Goal: Task Accomplishment & Management: Complete application form

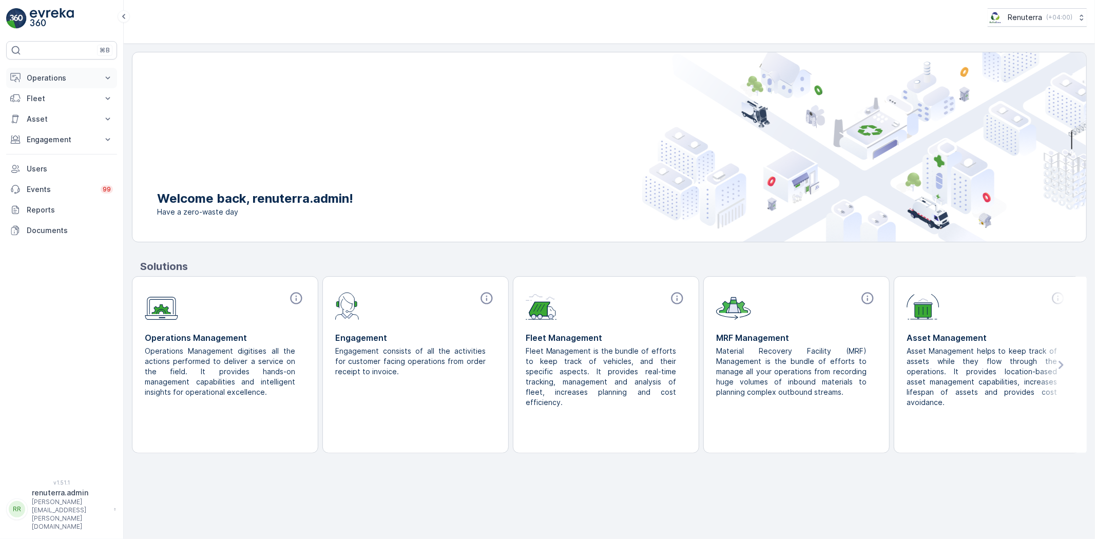
click at [59, 81] on p "Operations" at bounding box center [62, 78] width 70 height 10
click at [55, 104] on link "Planning" at bounding box center [69, 110] width 95 height 14
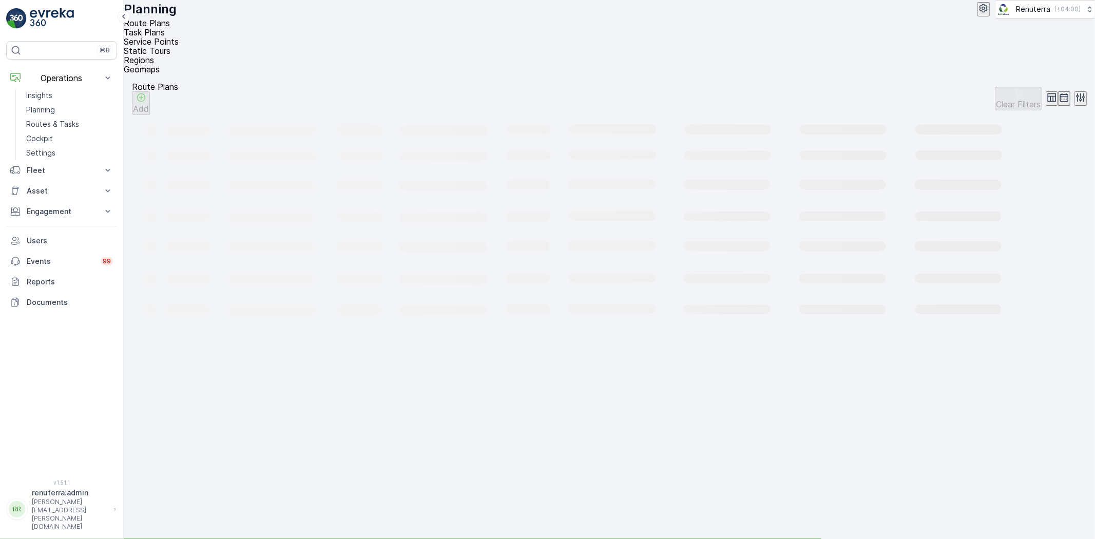
click at [179, 39] on span "Service Points" at bounding box center [151, 41] width 55 height 10
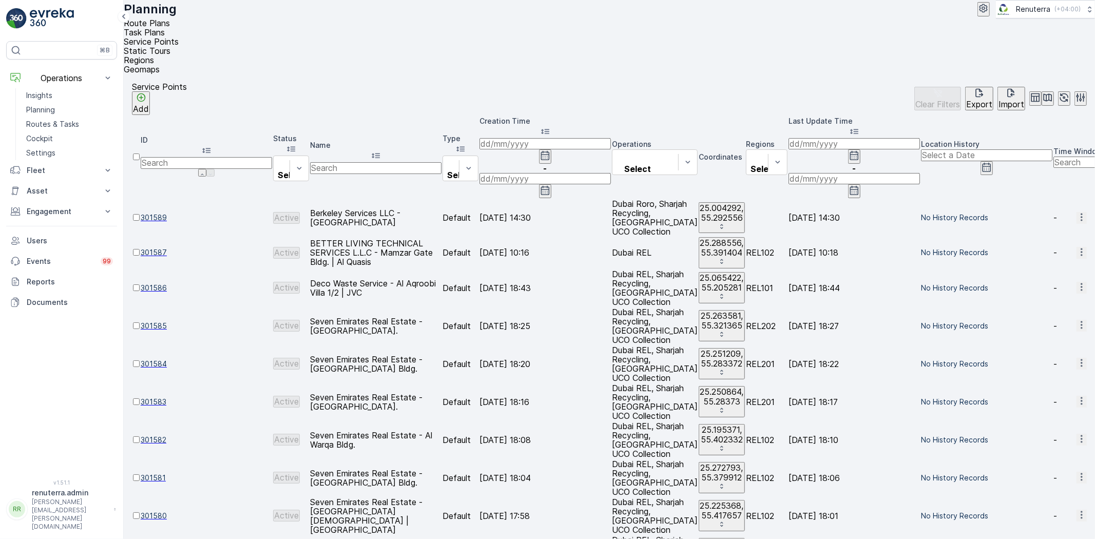
click at [415, 140] on div "Name" at bounding box center [375, 151] width 131 height 22
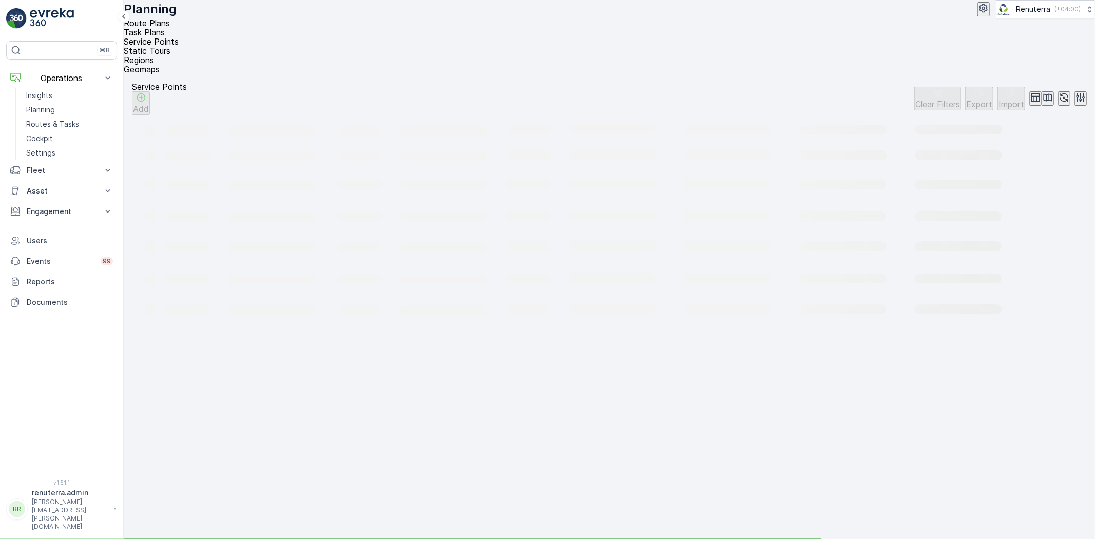
click at [408, 115] on rect at bounding box center [625, 455] width 986 height 681
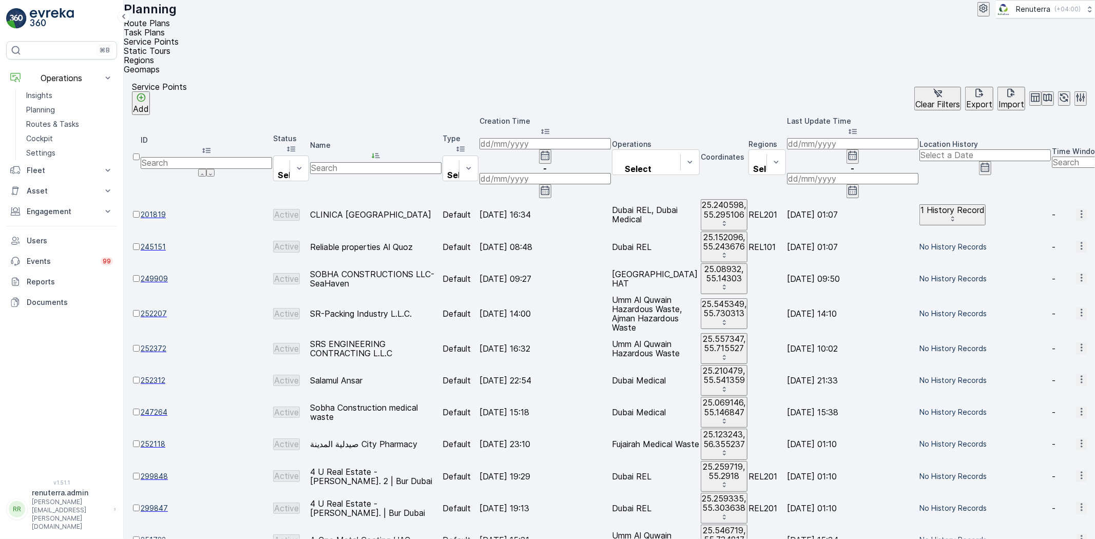
click at [393, 162] on input "text" at bounding box center [375, 167] width 131 height 11
type input "delight"
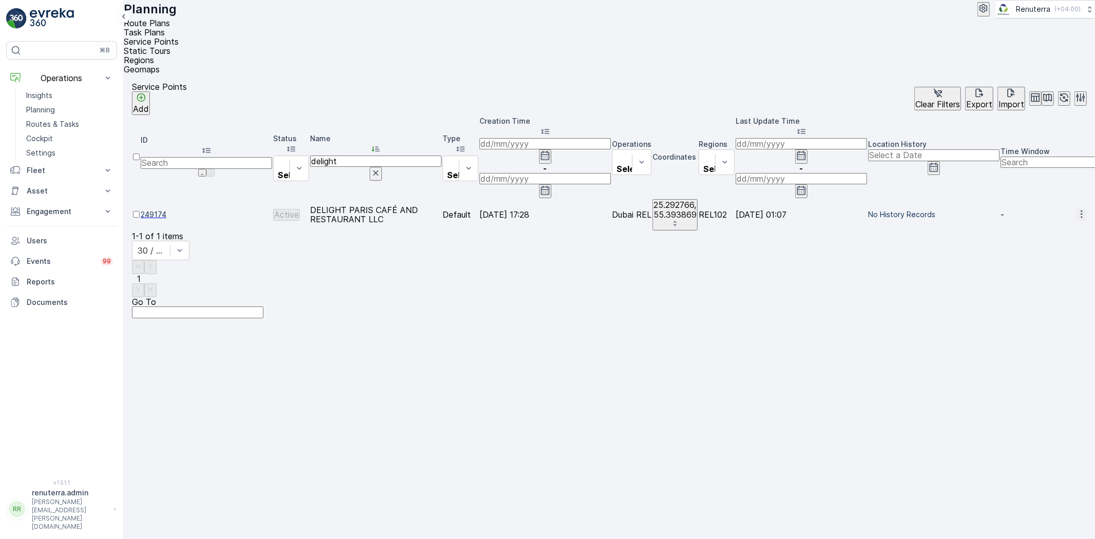
click at [233, 199] on td "249174" at bounding box center [206, 214] width 131 height 31
click at [214, 210] on span "249174" at bounding box center [206, 215] width 131 height 10
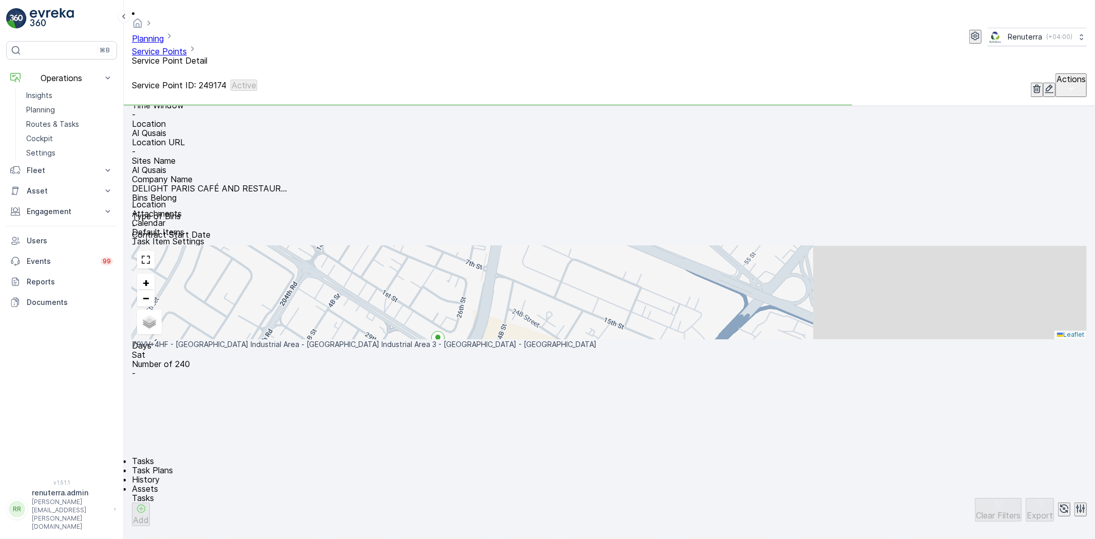
scroll to position [171, 0]
click at [149, 504] on div "Add" at bounding box center [141, 515] width 16 height 22
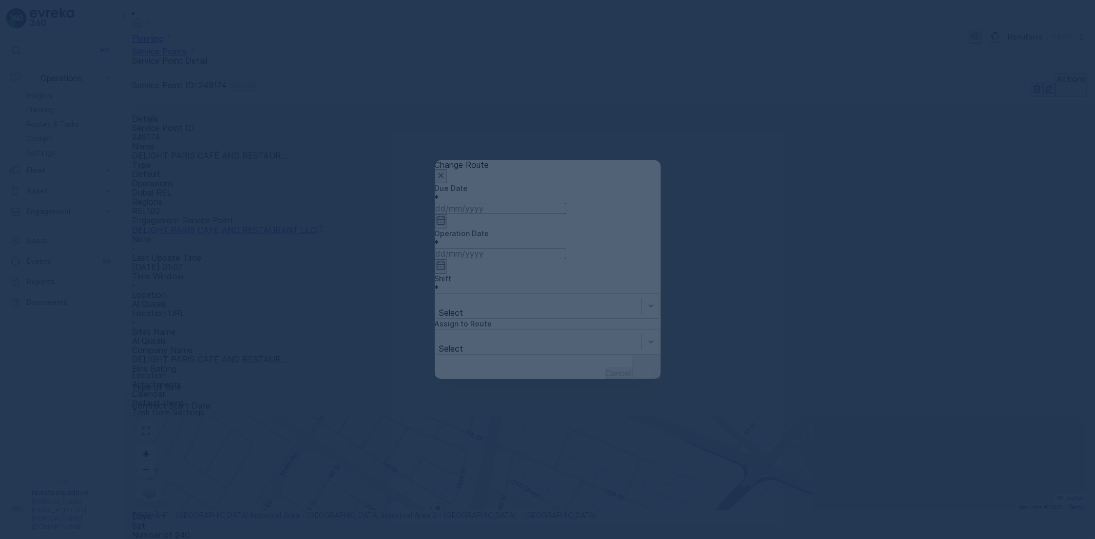
type input "04.10.2025"
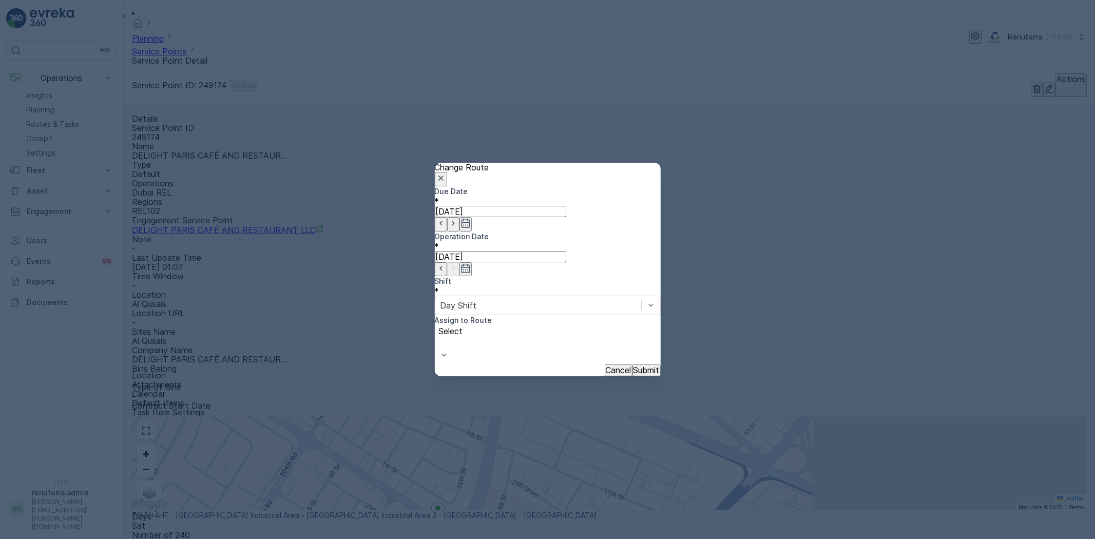
click at [489, 217] on input "04.10.2025" at bounding box center [500, 211] width 131 height 11
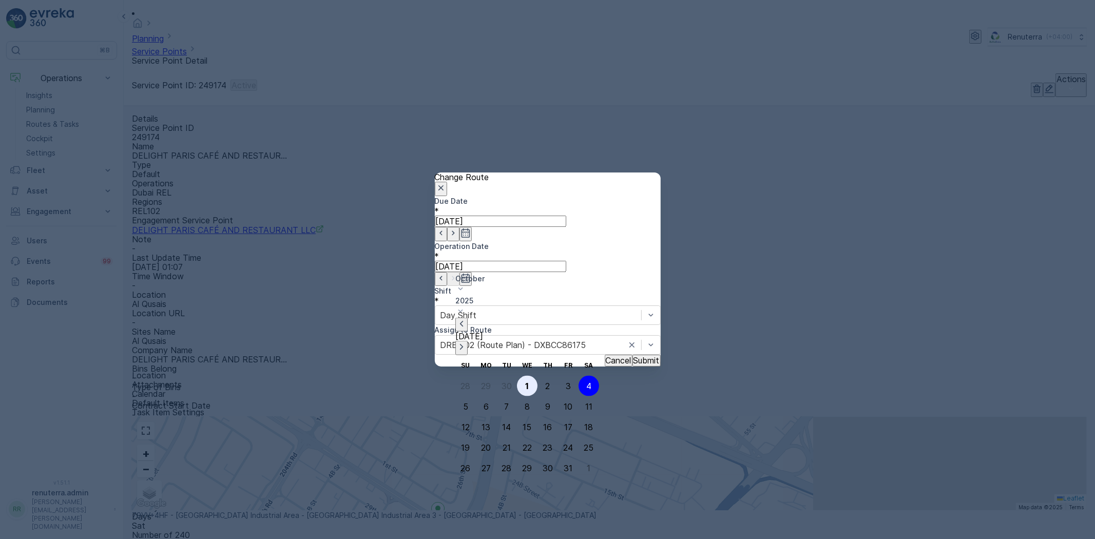
click at [526, 381] on div "1" at bounding box center [528, 385] width 4 height 9
type input "[DATE]"
click at [566, 261] on input at bounding box center [500, 266] width 131 height 11
click at [630, 381] on div "1" at bounding box center [632, 385] width 4 height 9
type input "[DATE]"
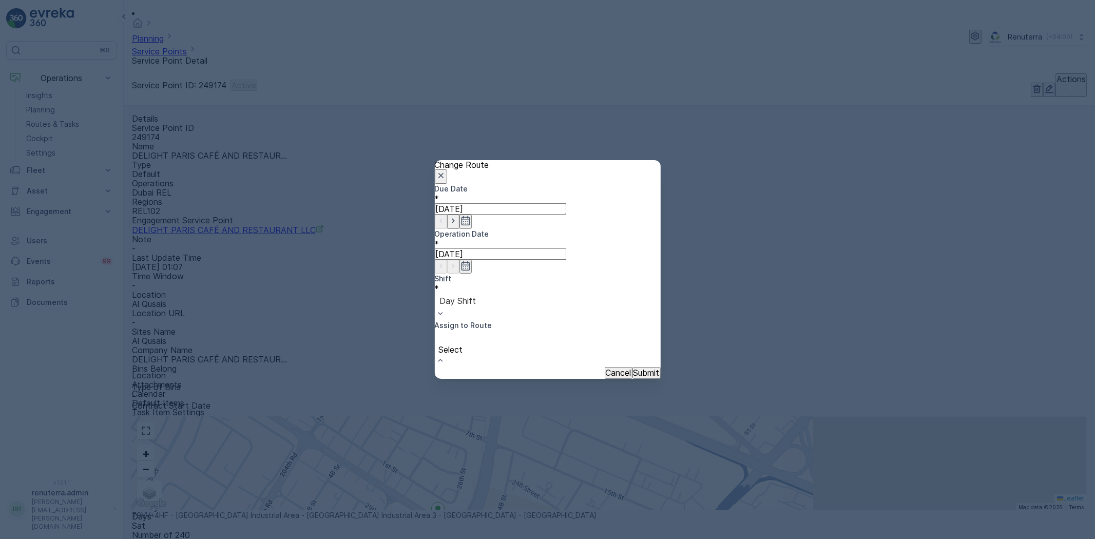
click at [589, 331] on div "Select" at bounding box center [548, 349] width 226 height 36
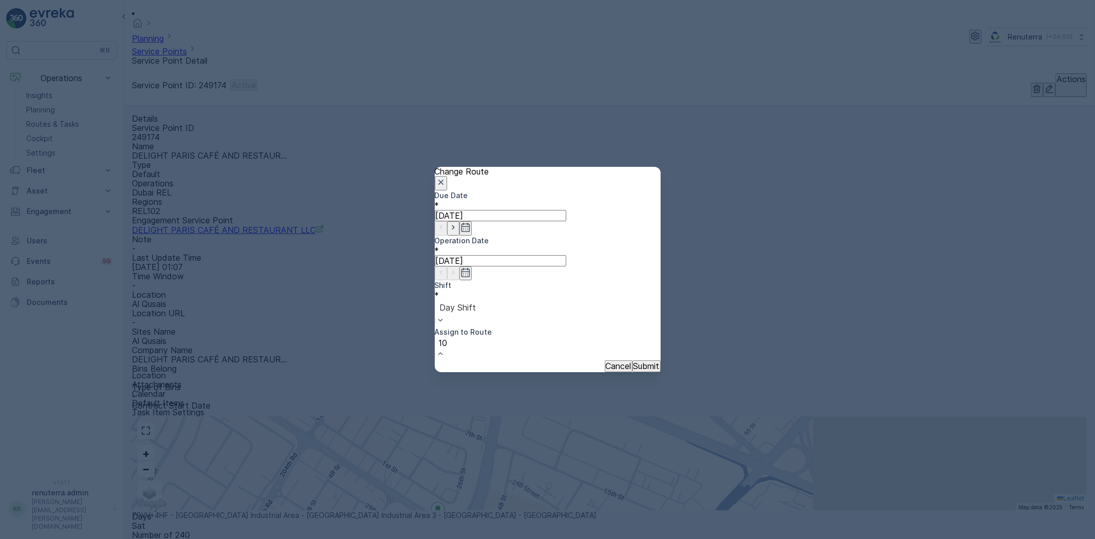
type input "102"
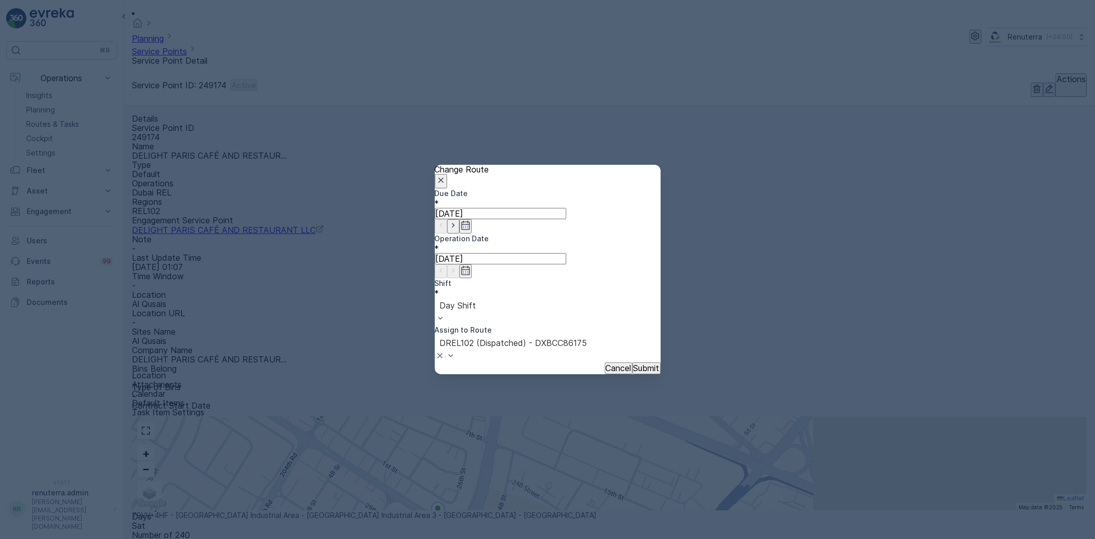
click at [635, 363] on button "Submit" at bounding box center [647, 368] width 28 height 11
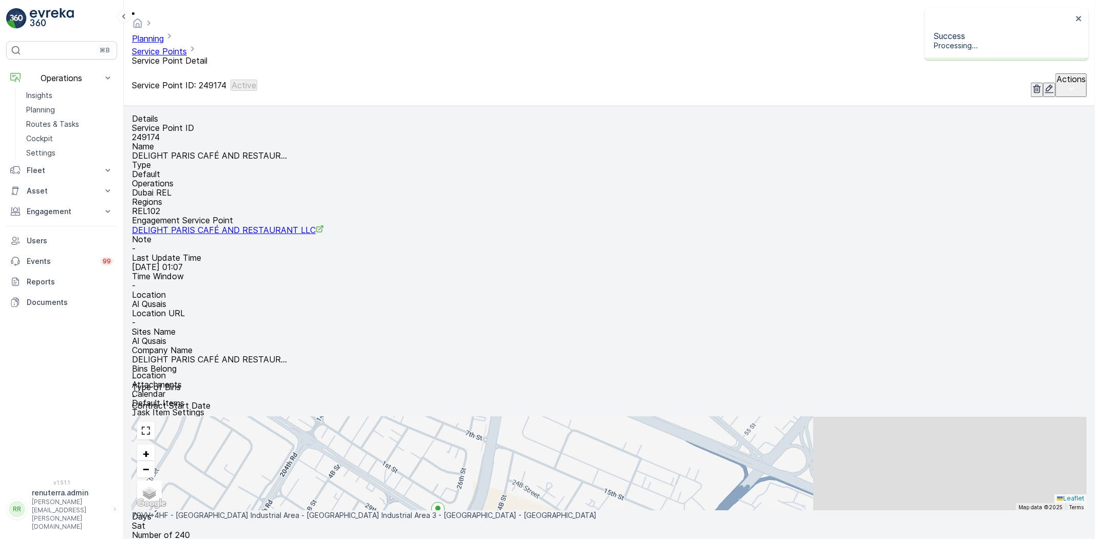
click at [187, 46] on link "Service Points" at bounding box center [159, 51] width 55 height 10
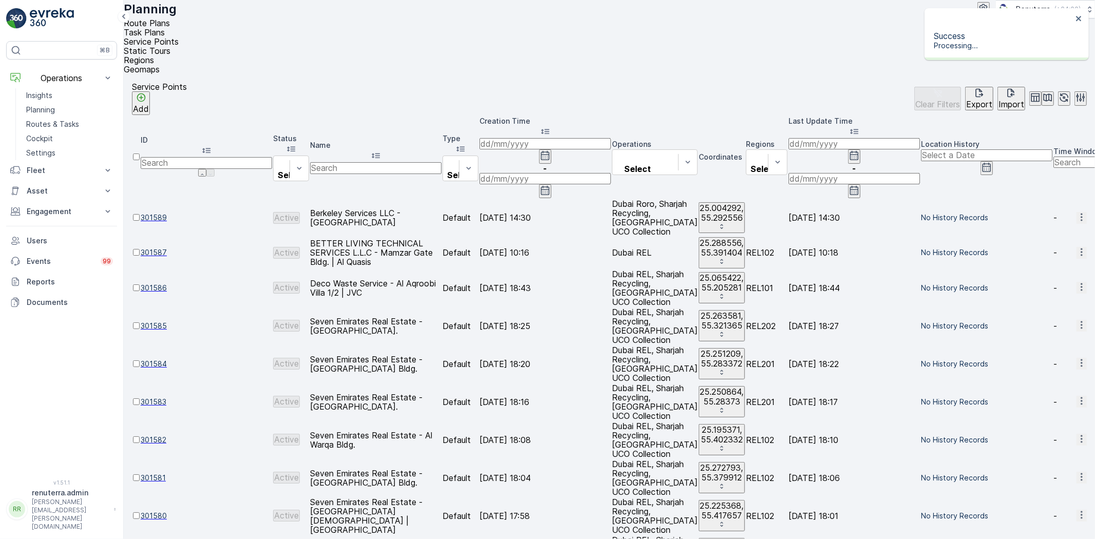
click at [372, 162] on input "text" at bounding box center [375, 167] width 131 height 11
drag, startPoint x: 67, startPoint y: 109, endPoint x: 58, endPoint y: 122, distance: 16.1
click at [58, 122] on p "Routes & Tasks" at bounding box center [52, 124] width 53 height 10
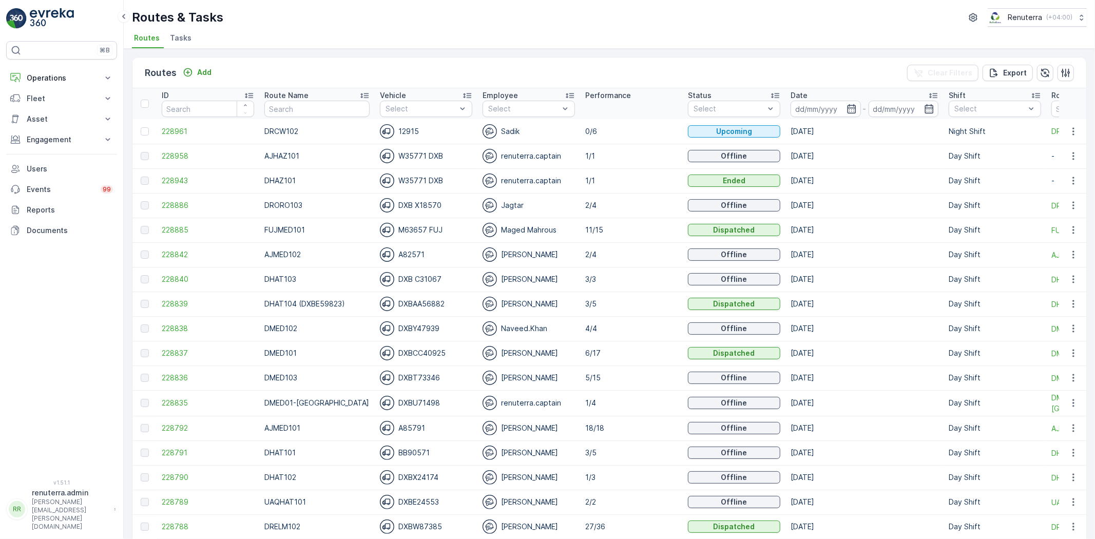
click at [845, 122] on td "[DATE]" at bounding box center [865, 131] width 158 height 25
click at [836, 114] on input at bounding box center [826, 109] width 70 height 16
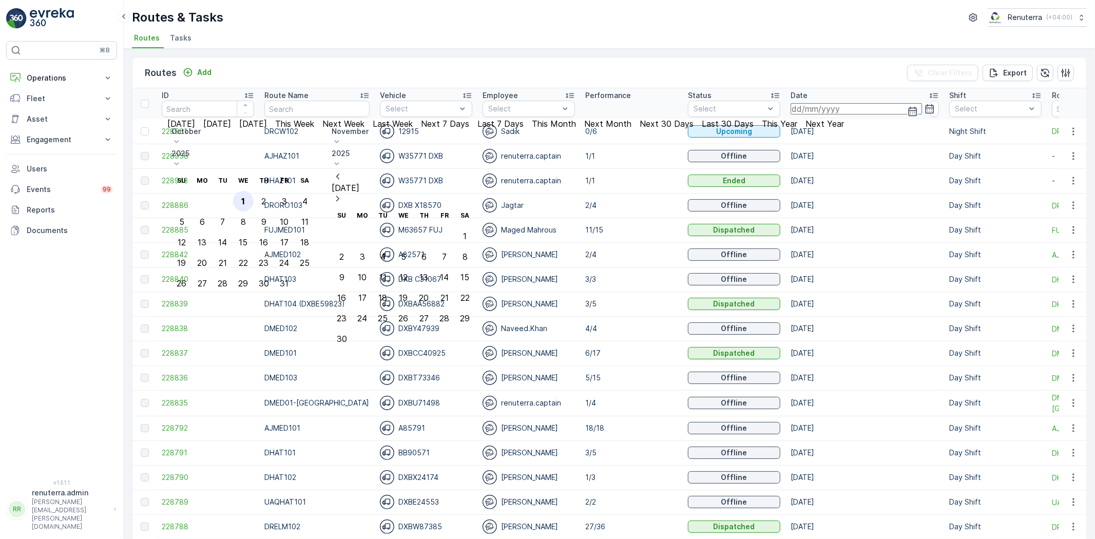
click at [245, 197] on div "1" at bounding box center [243, 201] width 4 height 9
type input "[DATE]"
click at [245, 197] on div "1" at bounding box center [243, 201] width 4 height 9
type input "[DATE]"
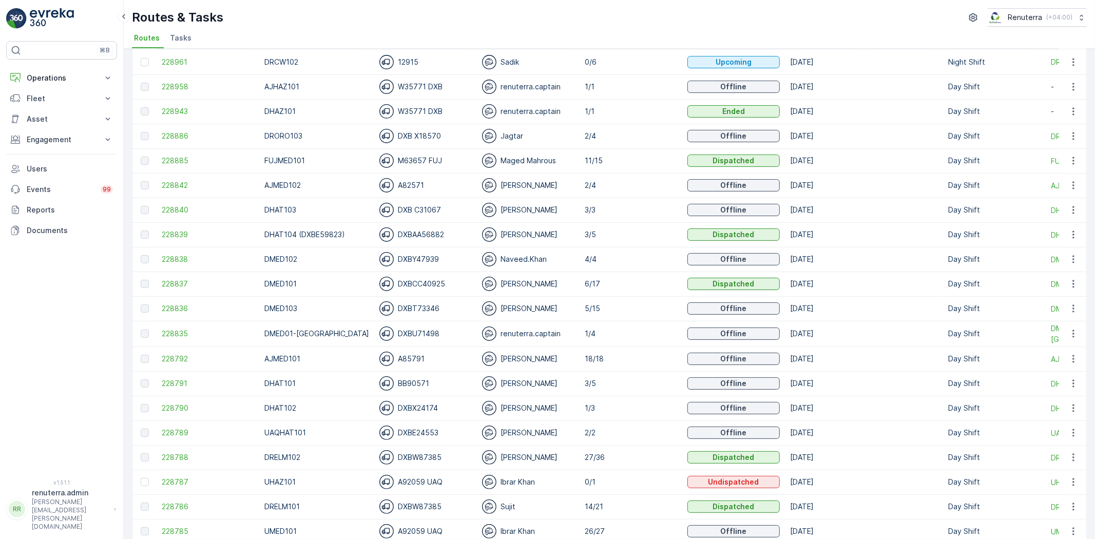
scroll to position [216, 0]
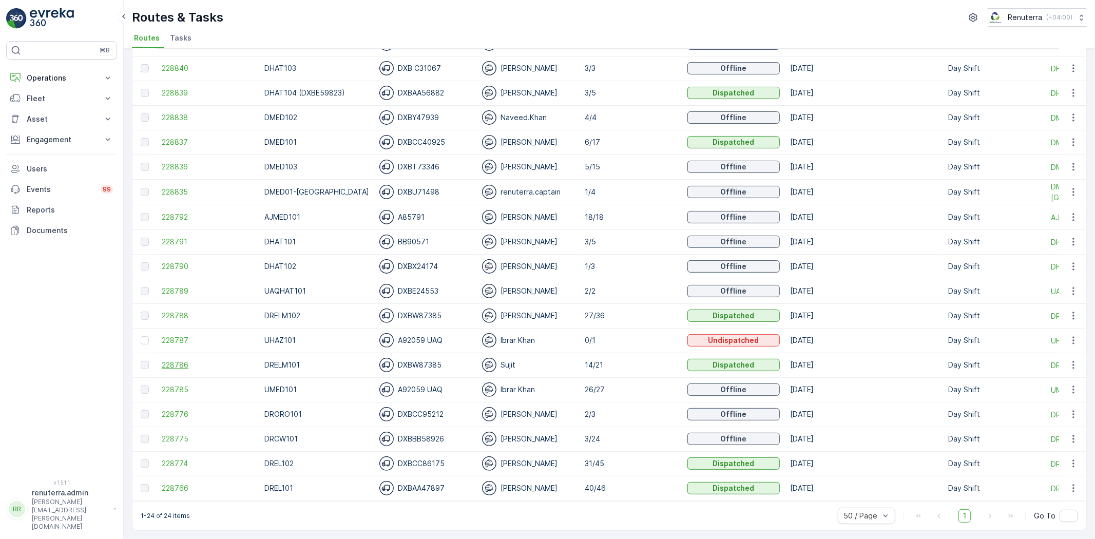
click at [188, 360] on span "228786" at bounding box center [208, 365] width 92 height 10
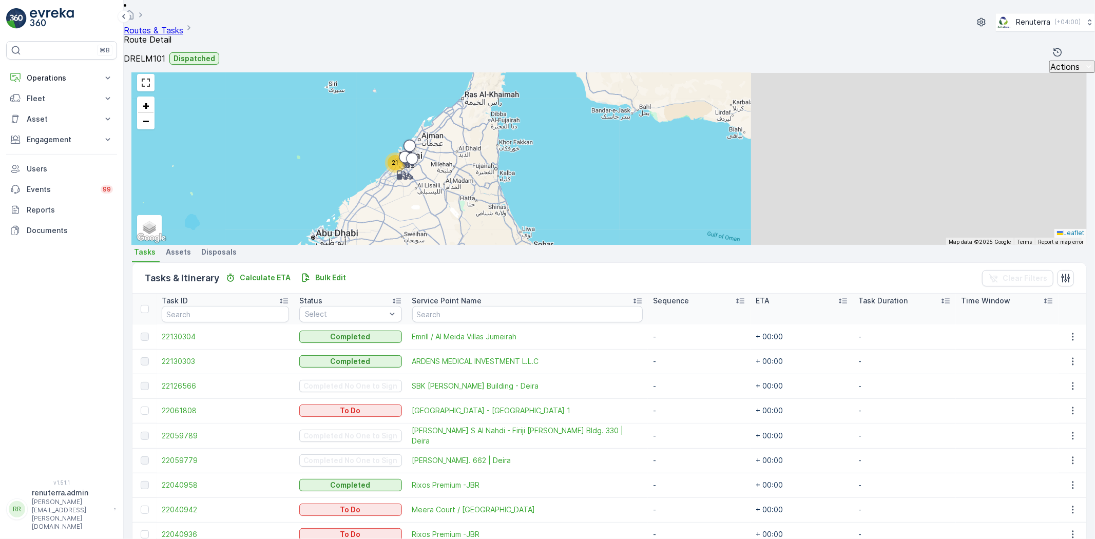
scroll to position [392, 0]
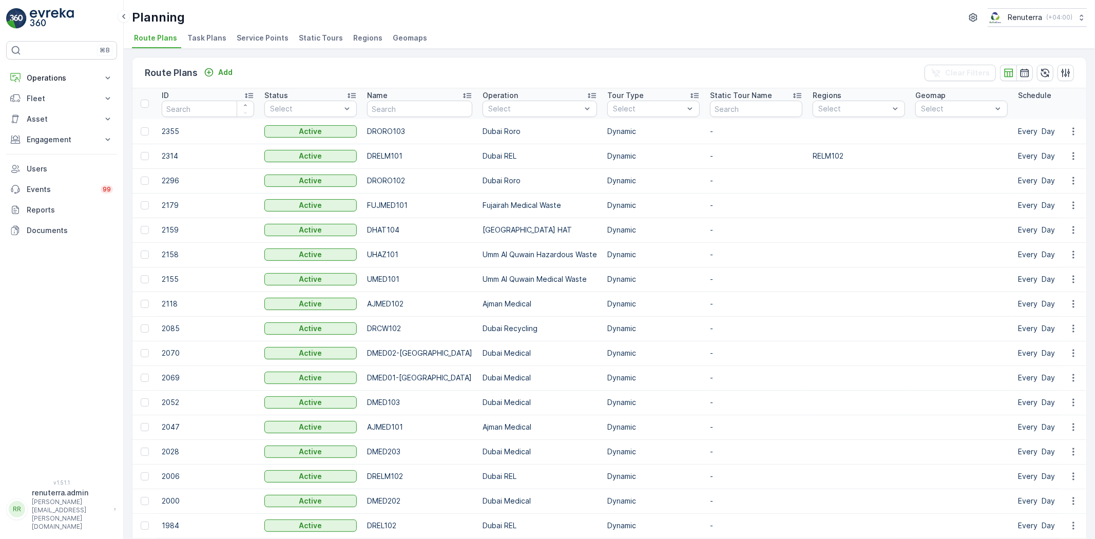
click at [243, 40] on span "Service Points" at bounding box center [263, 38] width 52 height 10
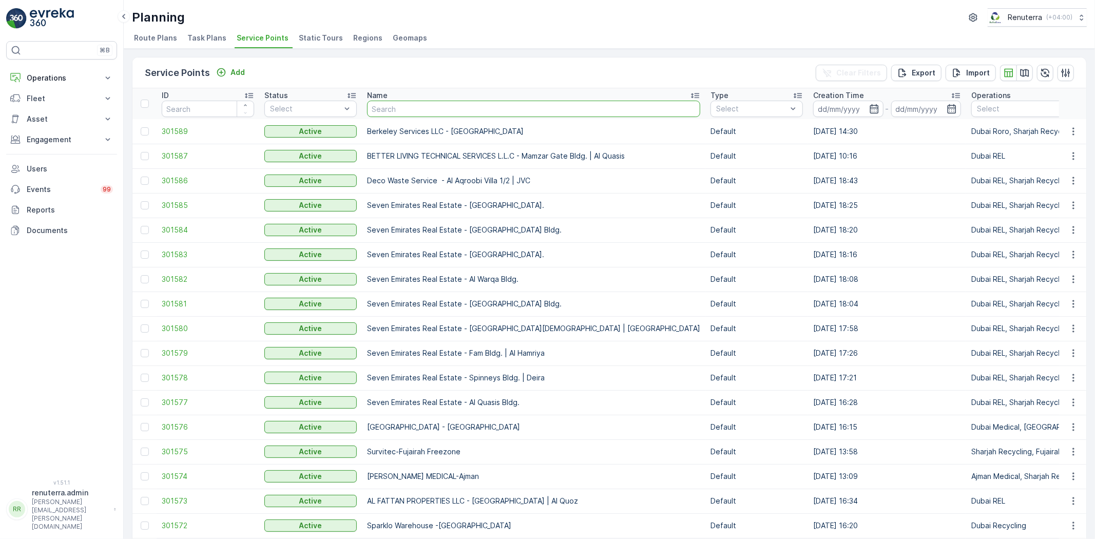
click at [383, 101] on input "text" at bounding box center [533, 109] width 333 height 16
type input "NPI"
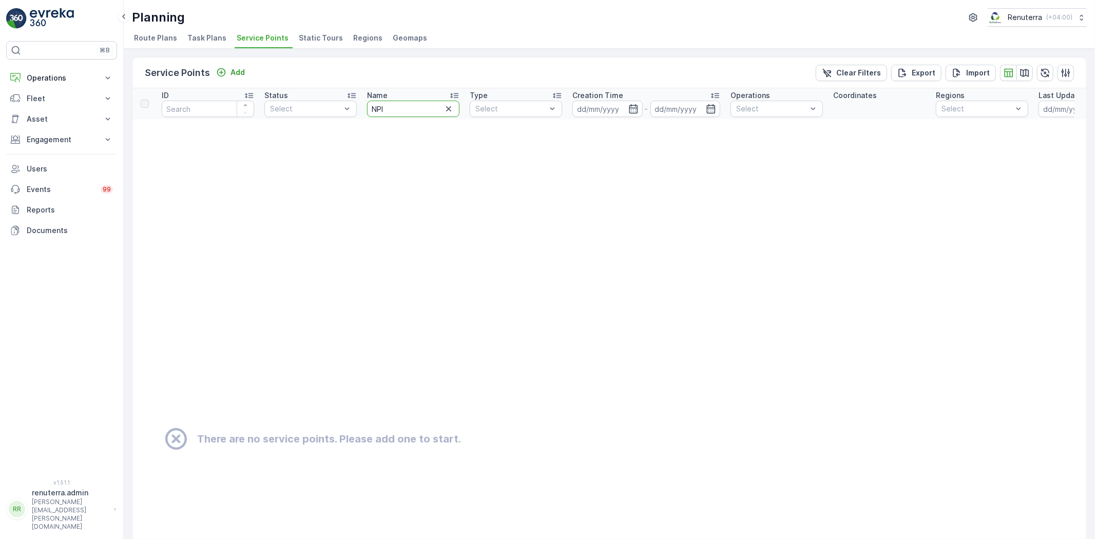
click at [400, 115] on input "NPI" at bounding box center [413, 109] width 92 height 16
type input "National"
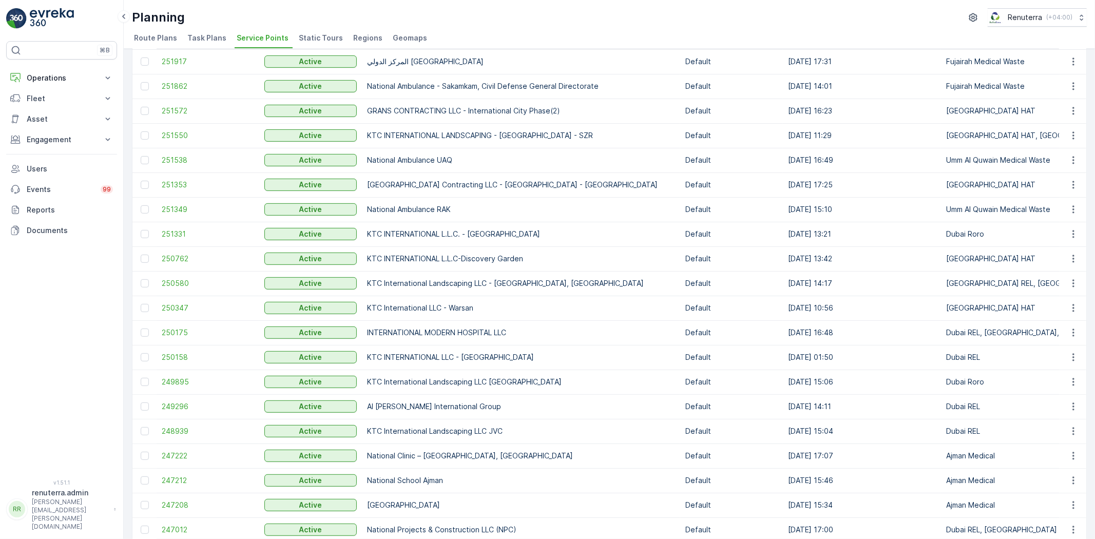
scroll to position [362, 0]
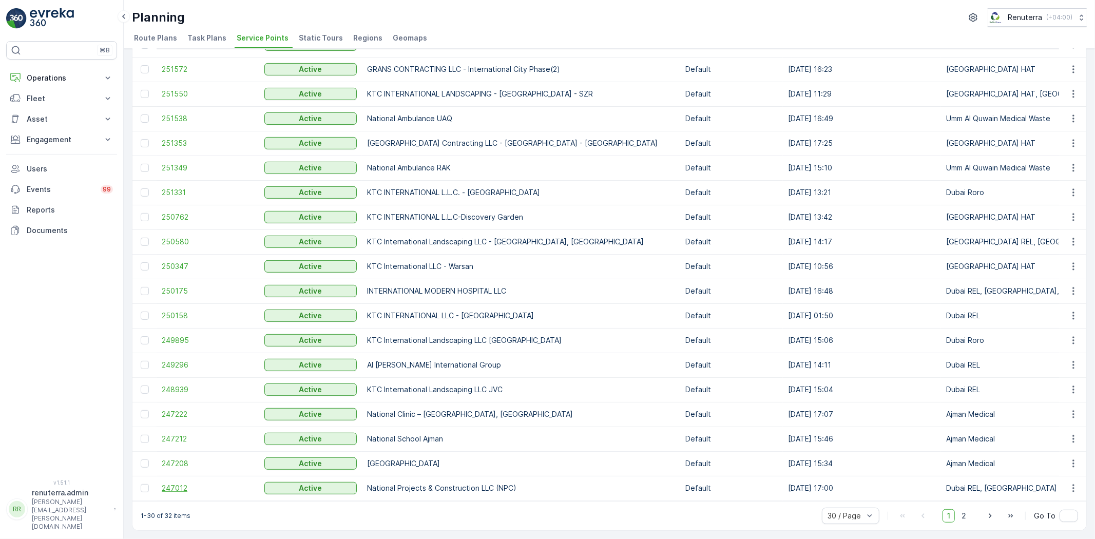
click at [183, 483] on span "247012" at bounding box center [208, 488] width 92 height 10
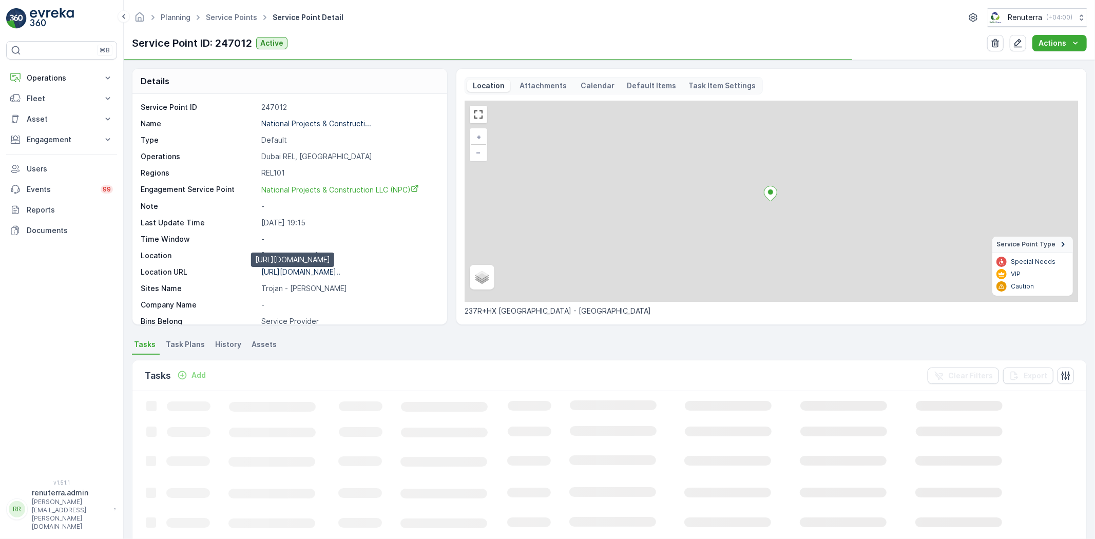
click at [306, 273] on p "https://maps.app.goo.gl/7nBYPd..." at bounding box center [300, 272] width 79 height 9
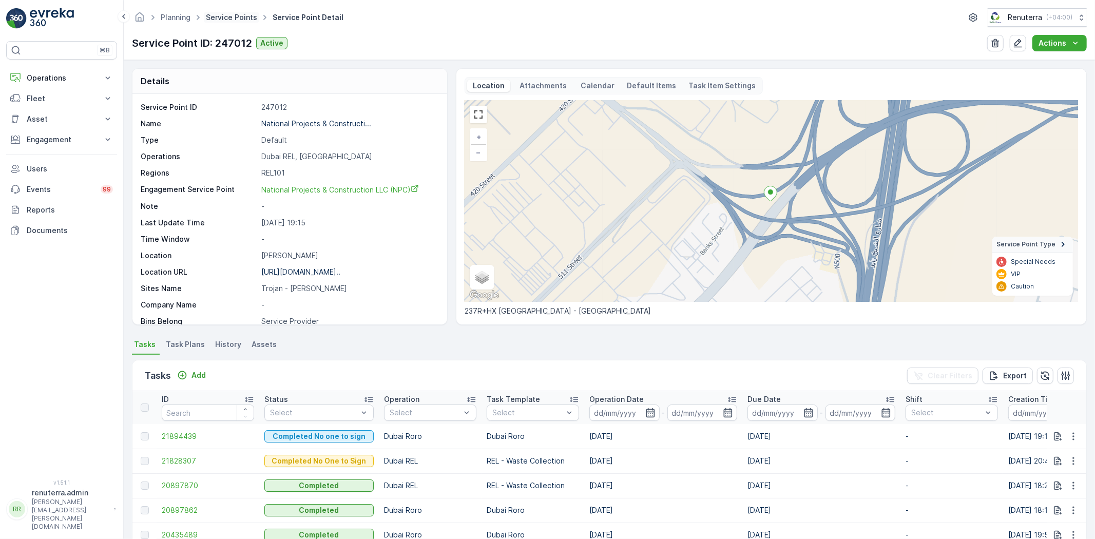
click at [227, 21] on link "Service Points" at bounding box center [231, 17] width 51 height 9
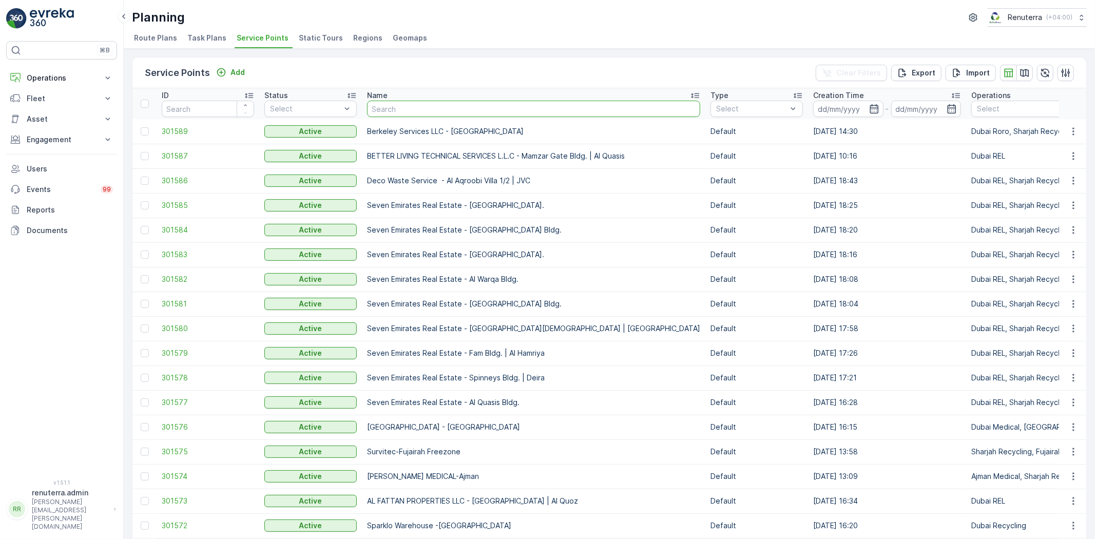
click at [404, 109] on input "text" at bounding box center [533, 109] width 333 height 16
type input "pak"
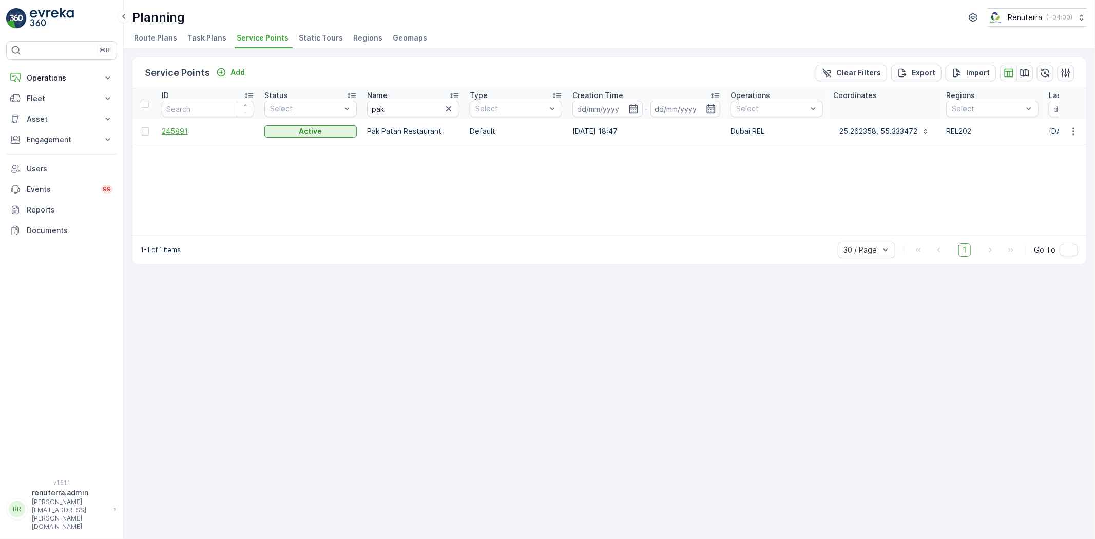
drag, startPoint x: 189, startPoint y: 141, endPoint x: 177, endPoint y: 127, distance: 18.9
click at [188, 141] on td "245891" at bounding box center [208, 131] width 103 height 25
click at [177, 127] on span "245891" at bounding box center [208, 131] width 92 height 10
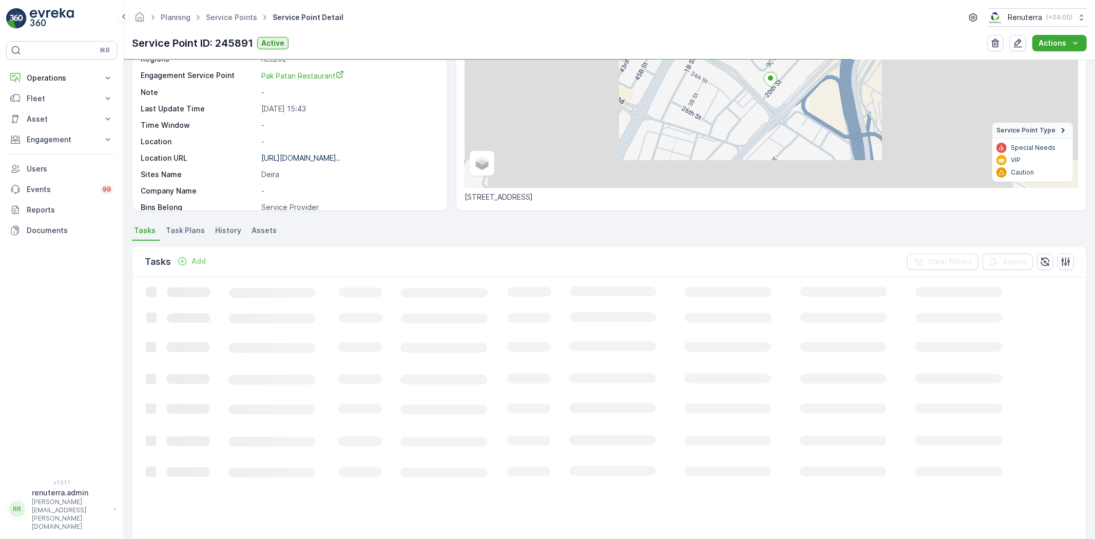
scroll to position [114, 0]
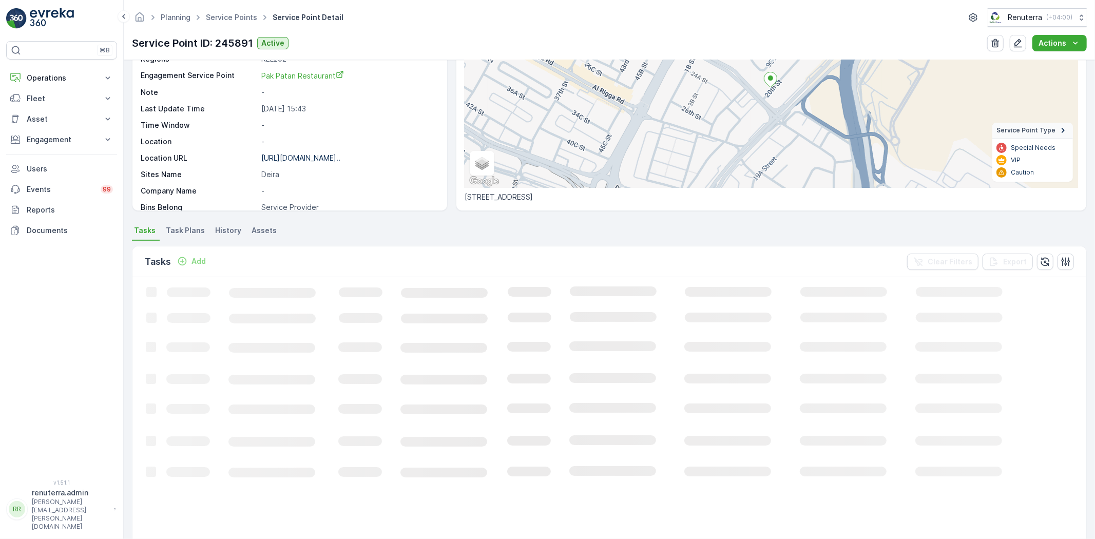
click at [183, 262] on icon "Add" at bounding box center [182, 261] width 10 height 10
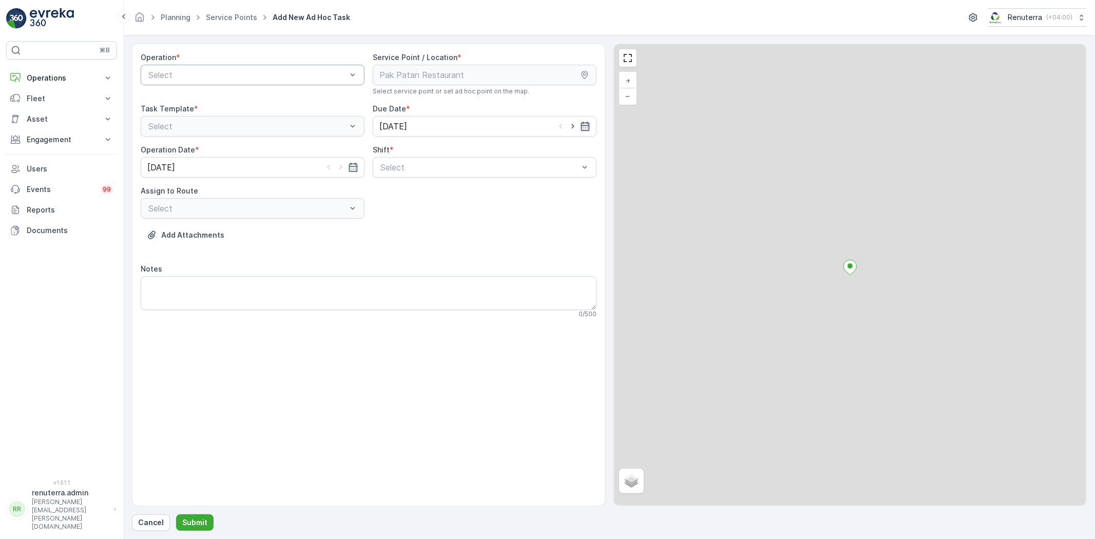
click at [196, 82] on div "Select" at bounding box center [253, 75] width 224 height 21
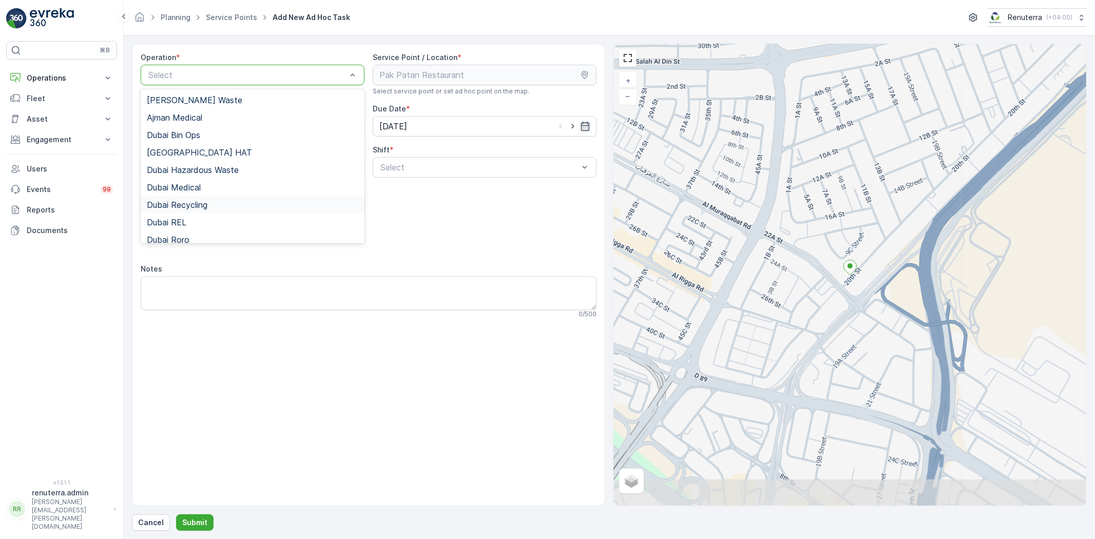
click at [188, 214] on div "Dubai REL" at bounding box center [253, 222] width 224 height 17
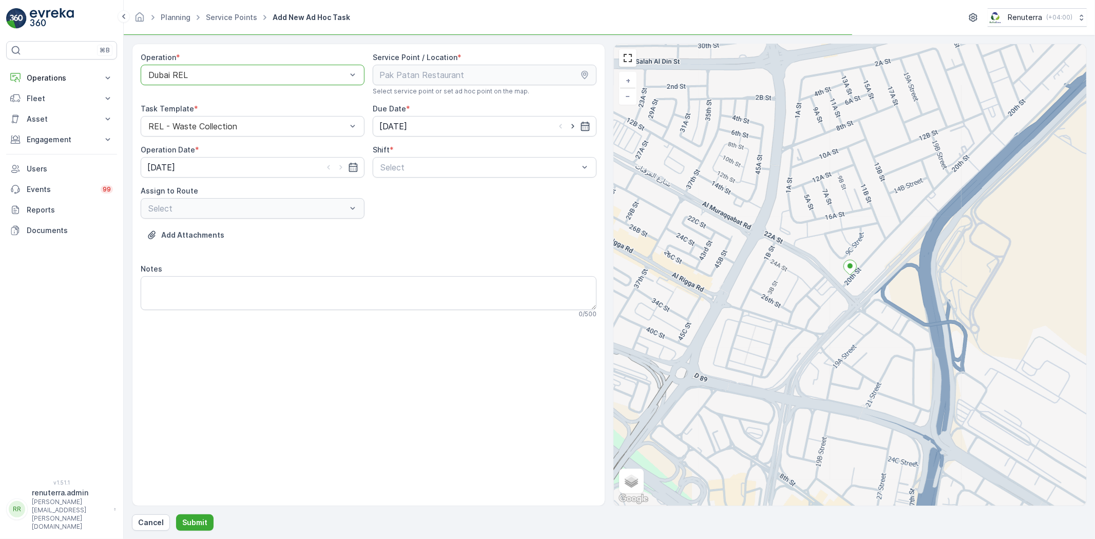
click at [399, 156] on div "Shift * Select" at bounding box center [485, 161] width 224 height 33
click at [402, 174] on div "Select" at bounding box center [485, 167] width 224 height 21
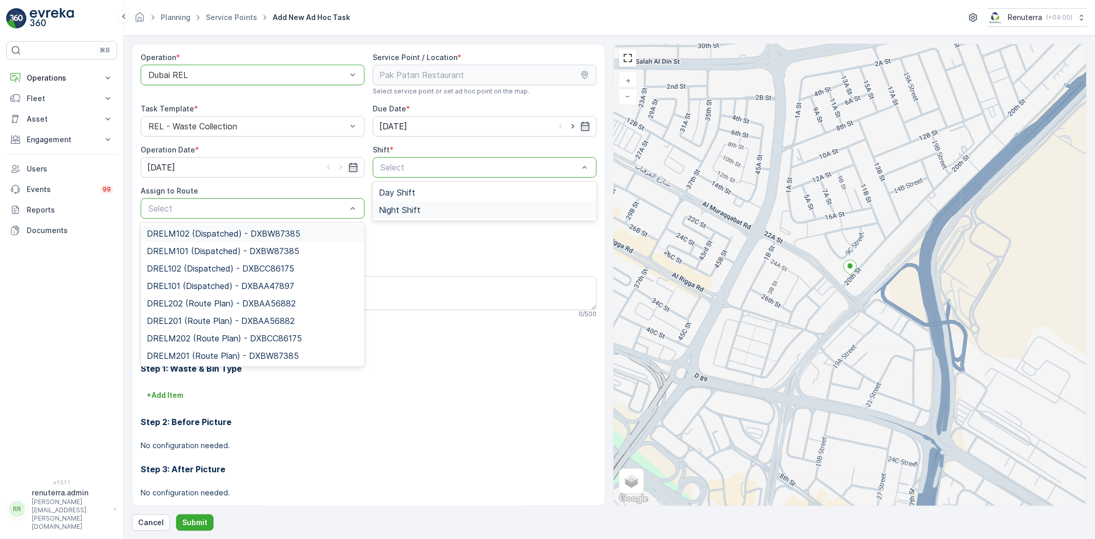
click at [395, 211] on span "Night Shift" at bounding box center [400, 209] width 42 height 9
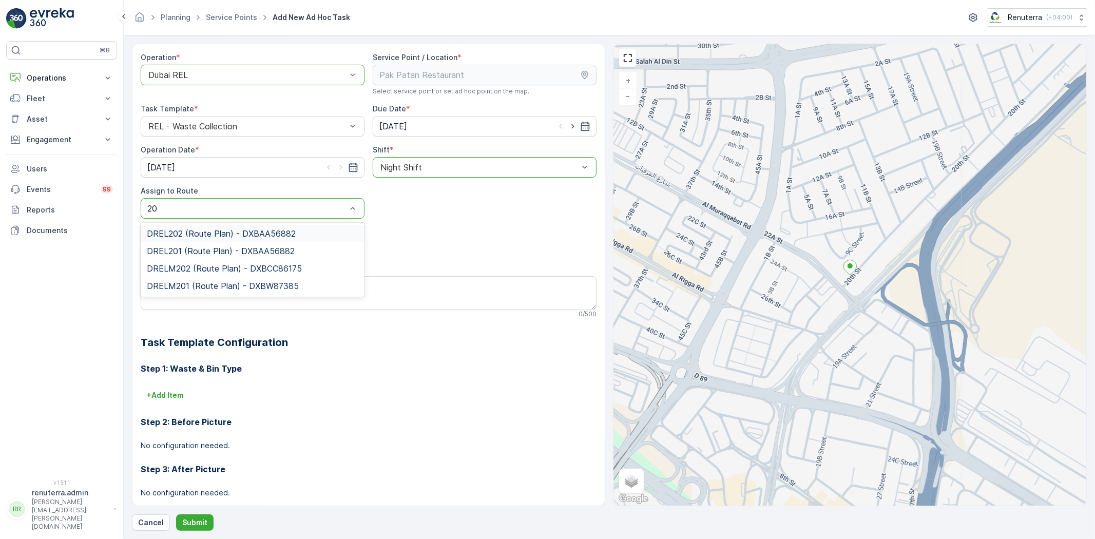
type input "202"
click at [202, 233] on span "DREL202 (Route Plan) - DXBAA56882" at bounding box center [221, 233] width 149 height 9
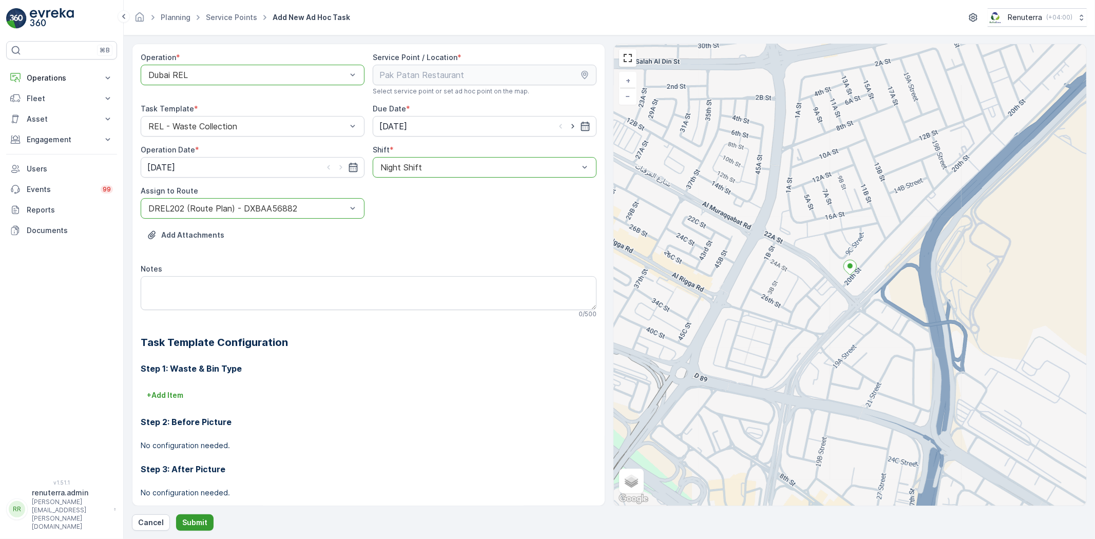
click at [201, 526] on p "Submit" at bounding box center [194, 523] width 25 height 10
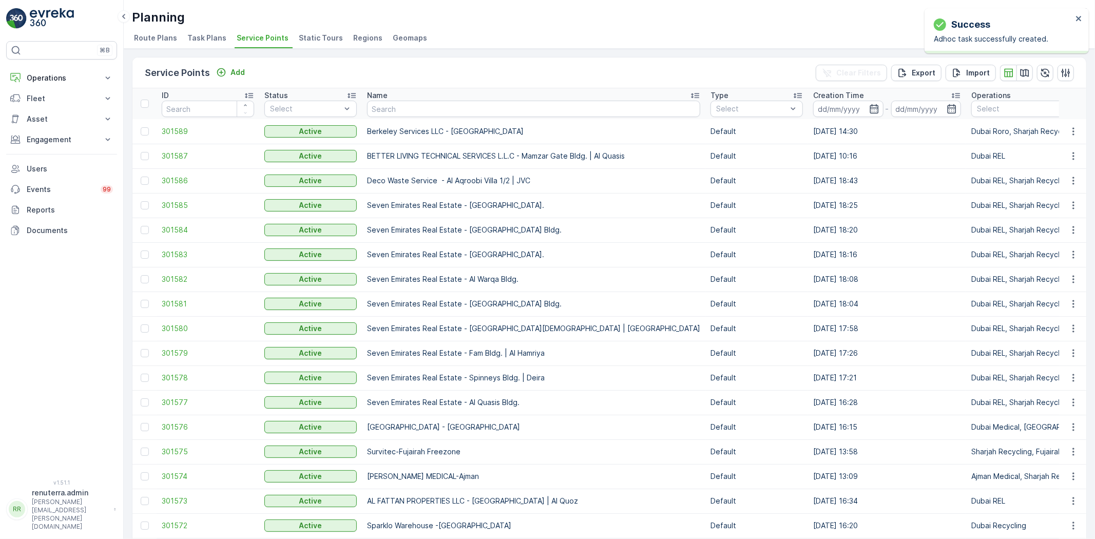
click at [375, 99] on p "Name" at bounding box center [377, 95] width 21 height 10
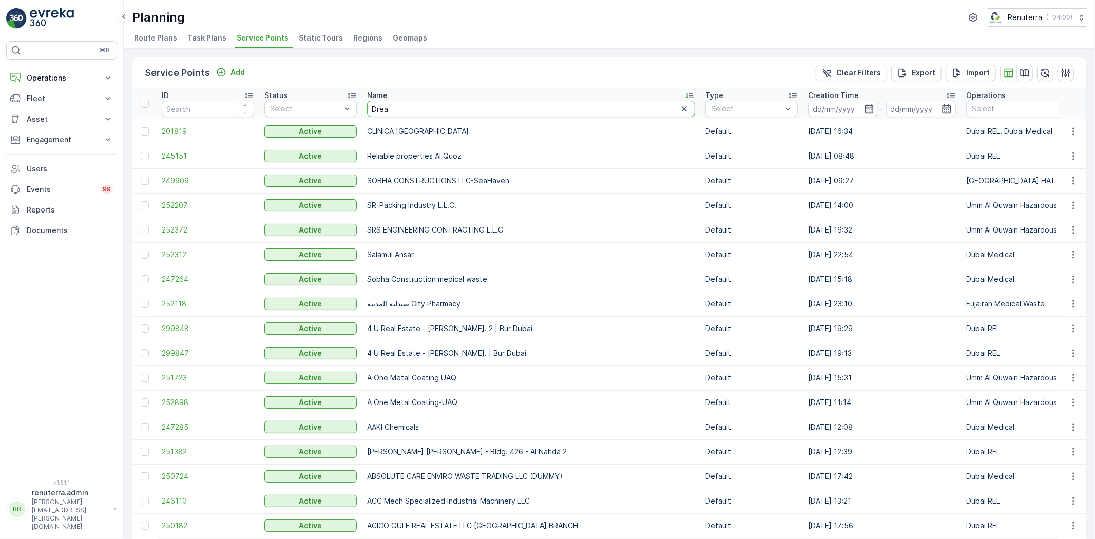
type input "Dream"
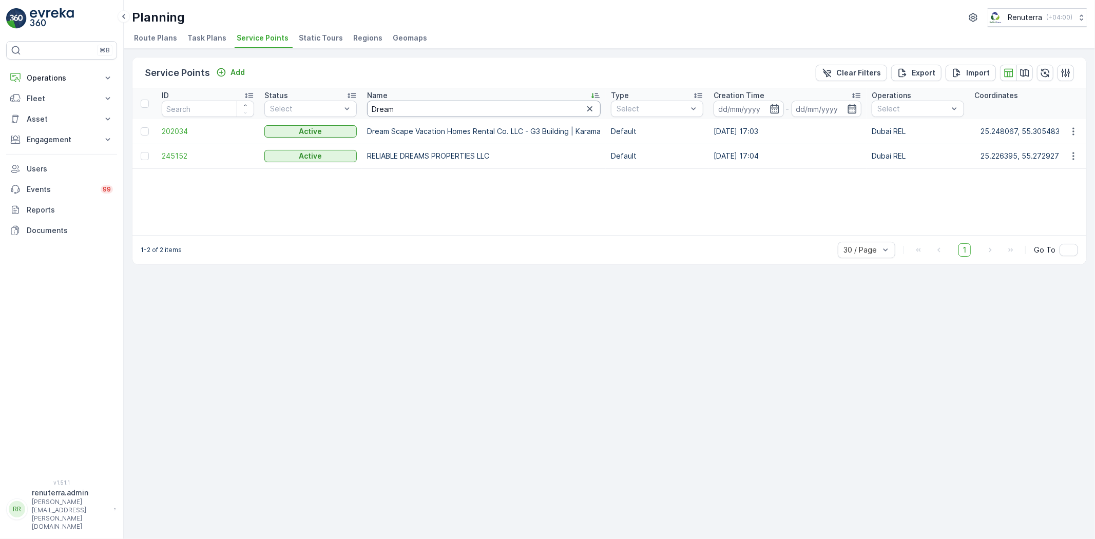
drag, startPoint x: 355, startPoint y: 100, endPoint x: 350, endPoint y: 99, distance: 5.2
click at [164, 134] on span "202034" at bounding box center [208, 131] width 92 height 10
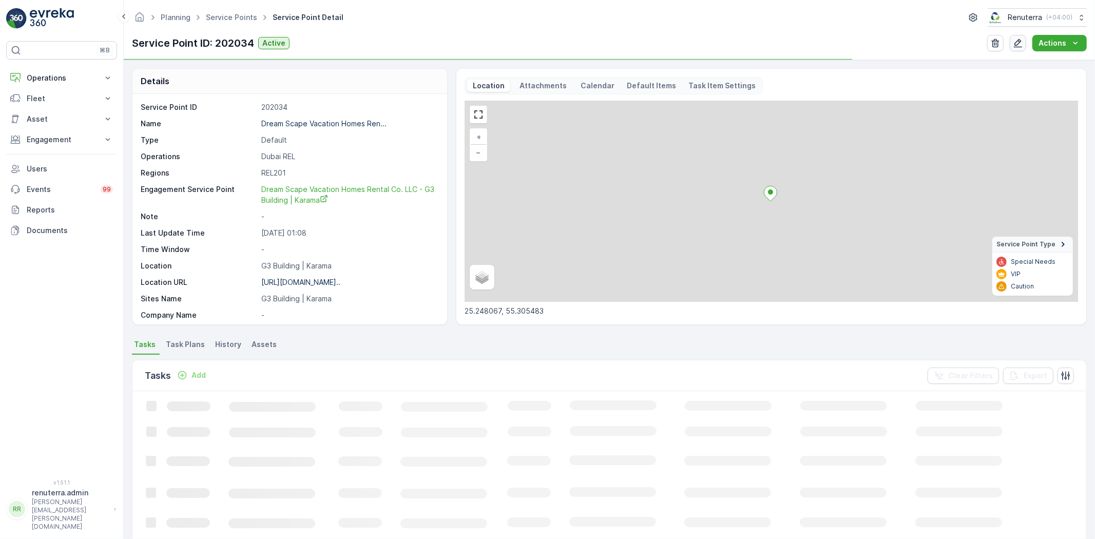
click at [1021, 40] on icon "button" at bounding box center [1018, 43] width 9 height 9
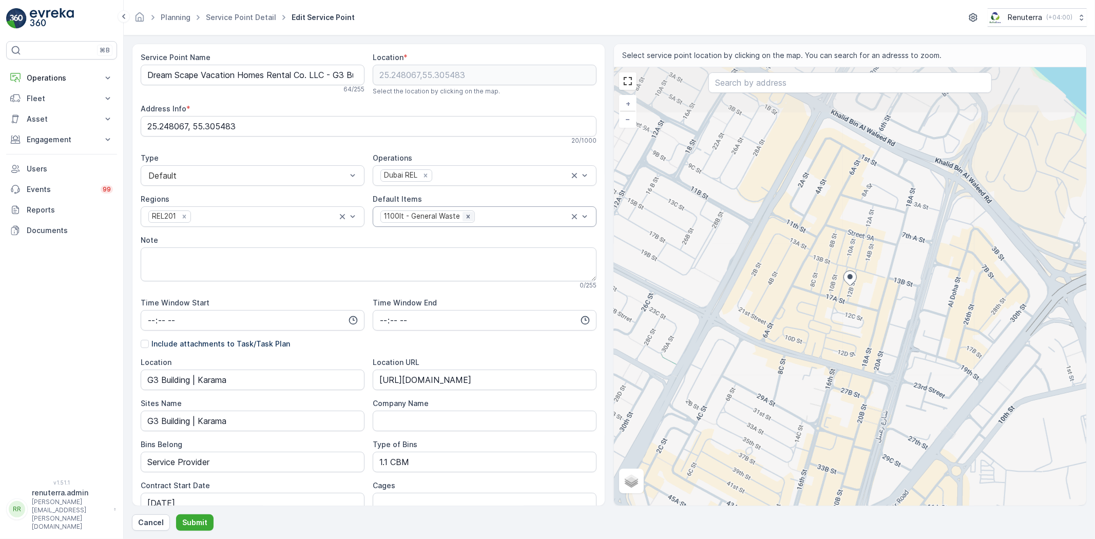
click at [465, 220] on icon "Remove 1100lt - General Waste" at bounding box center [468, 216] width 7 height 7
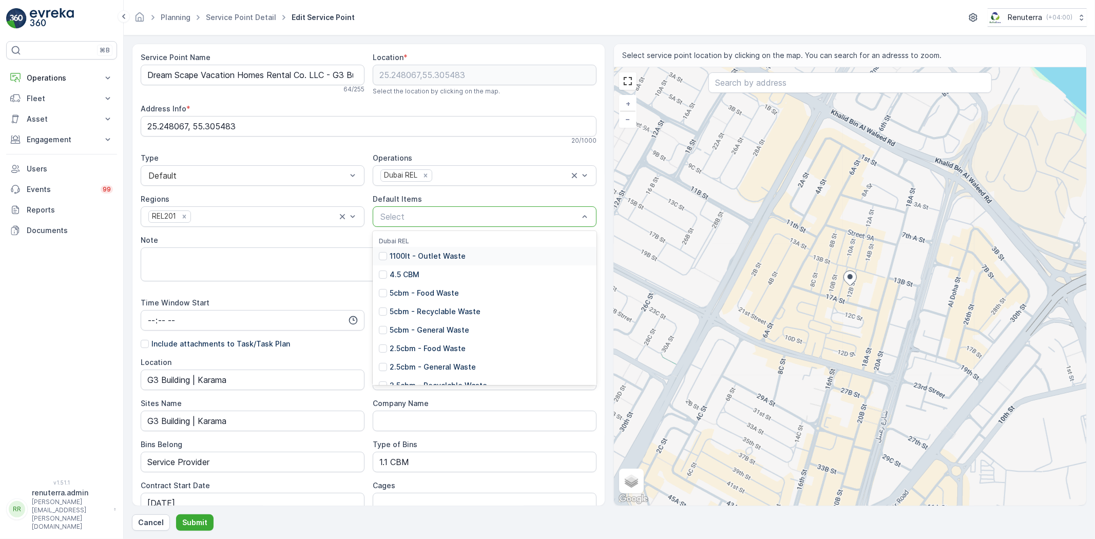
click at [461, 220] on div at bounding box center [480, 216] width 200 height 9
type input "240"
click at [466, 255] on div "240lt - Food Waste" at bounding box center [485, 256] width 224 height 18
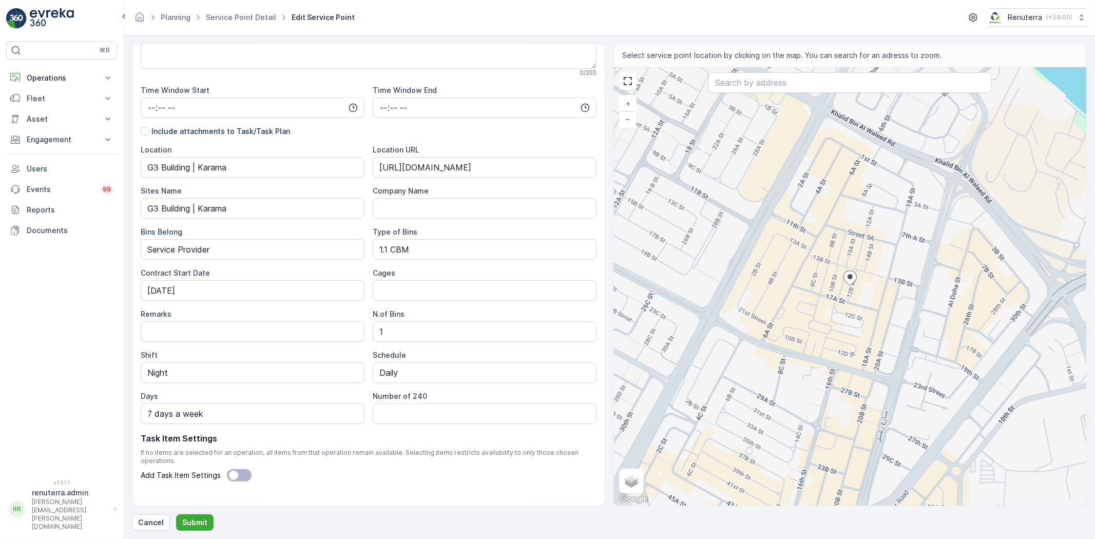
scroll to position [221, 0]
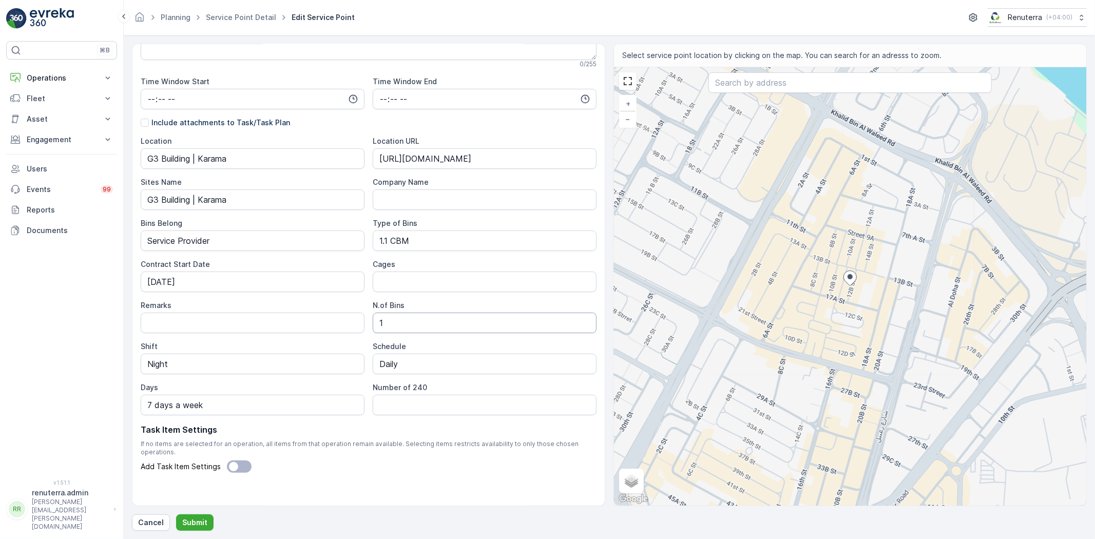
click at [414, 320] on Bins "1" at bounding box center [485, 323] width 224 height 21
drag, startPoint x: 416, startPoint y: 236, endPoint x: 391, endPoint y: 234, distance: 24.7
click at [391, 234] on Bins "1.1 CBM" at bounding box center [485, 241] width 224 height 21
type Bins "1"
type Bins "240 LTRS"
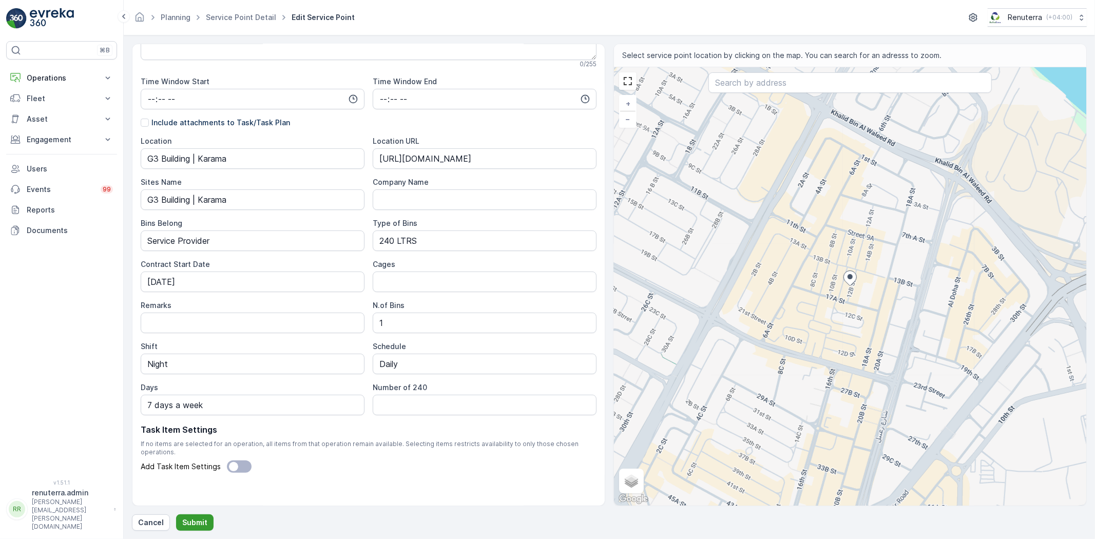
drag, startPoint x: 221, startPoint y: 515, endPoint x: 194, endPoint y: 522, distance: 28.2
click at [218, 516] on div "Cancel Submit" at bounding box center [609, 523] width 955 height 16
click at [194, 522] on p "Submit" at bounding box center [194, 523] width 25 height 10
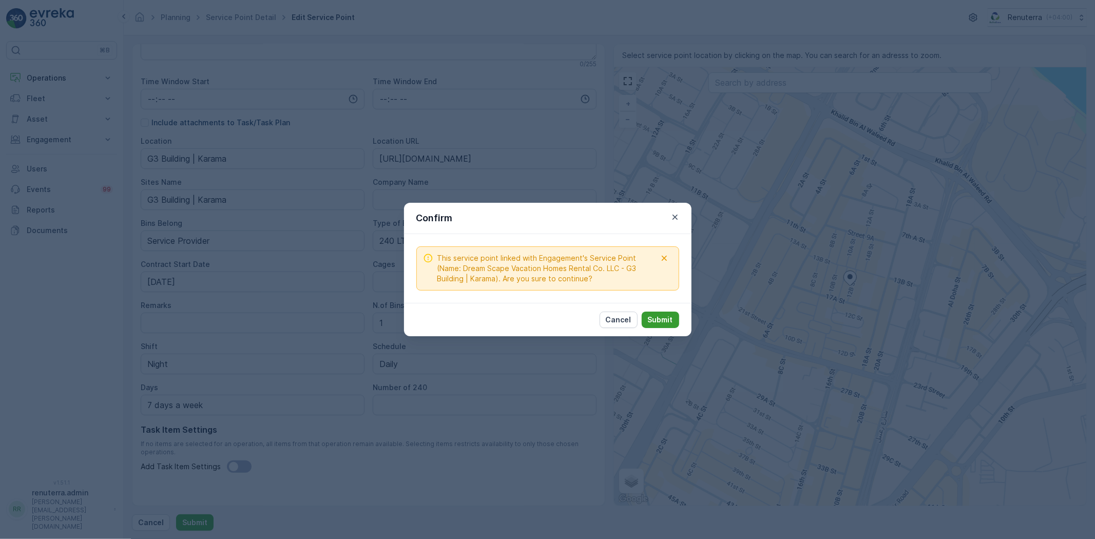
click at [676, 320] on button "Submit" at bounding box center [660, 320] width 37 height 16
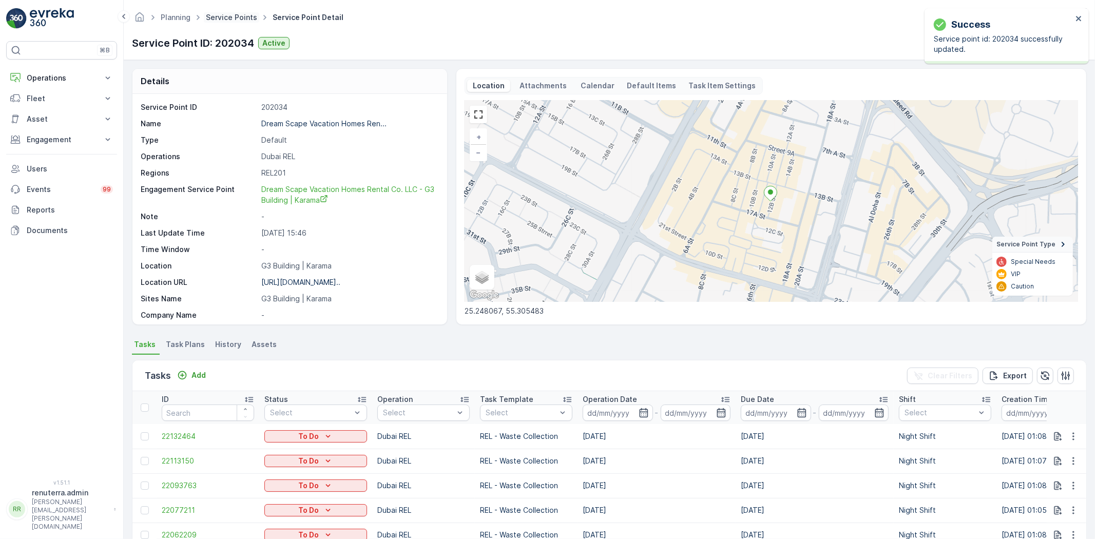
click at [206, 16] on link "Service Points" at bounding box center [231, 17] width 51 height 9
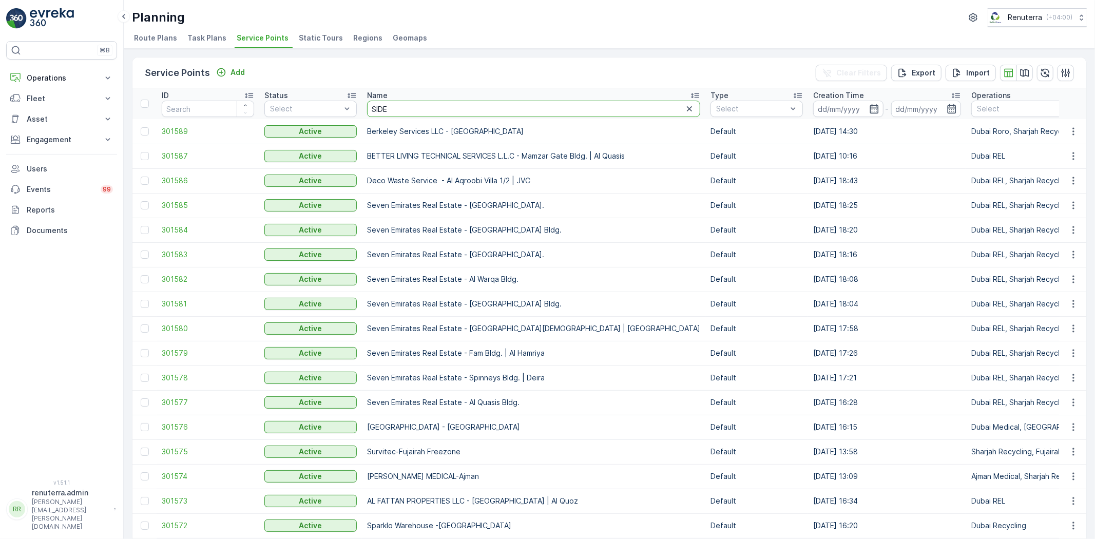
type input "SIDEM"
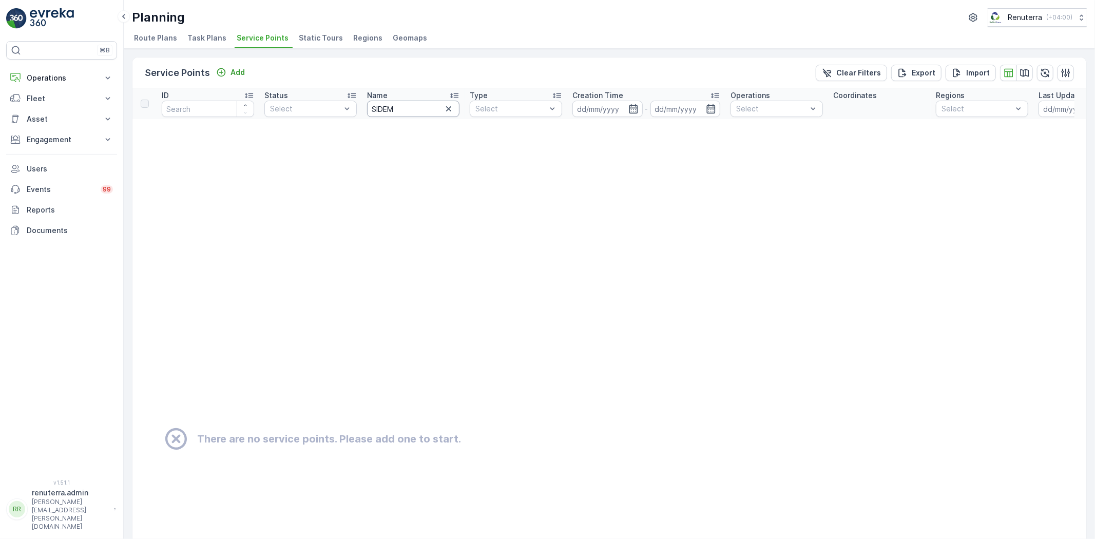
drag, startPoint x: 400, startPoint y: 103, endPoint x: 361, endPoint y: 101, distance: 39.1
drag, startPoint x: 406, startPoint y: 113, endPoint x: 345, endPoint y: 107, distance: 61.4
type input "SI"
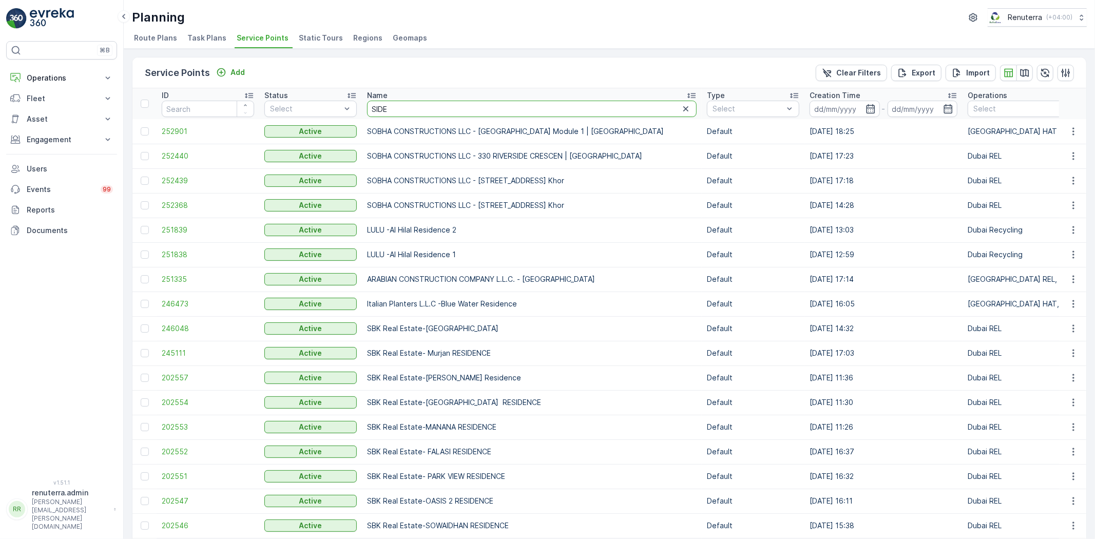
type input "SIDEM"
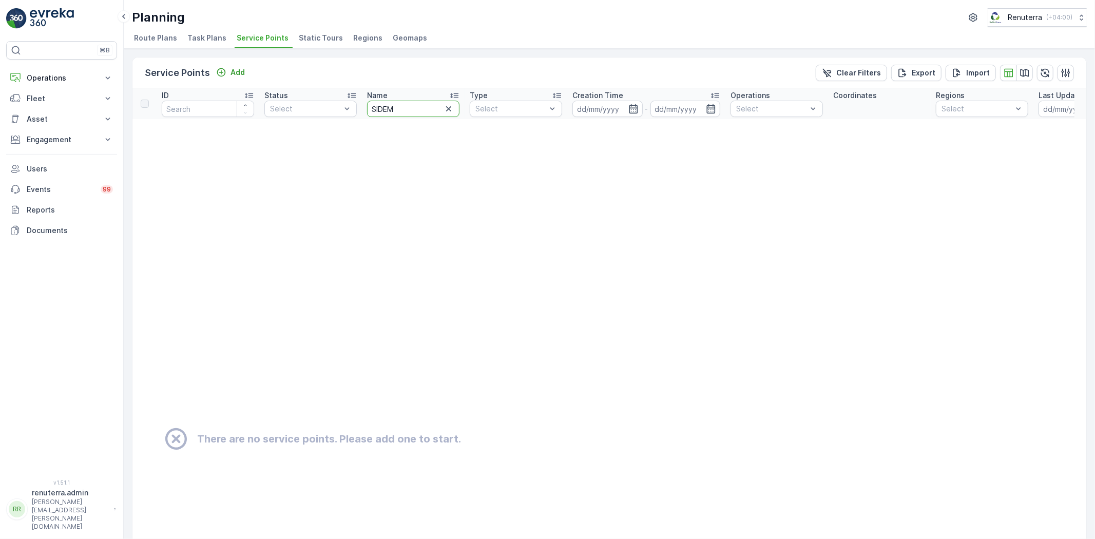
drag, startPoint x: 410, startPoint y: 115, endPoint x: 363, endPoint y: 107, distance: 48.0
click at [363, 107] on th "Name SIDEM" at bounding box center [413, 103] width 103 height 31
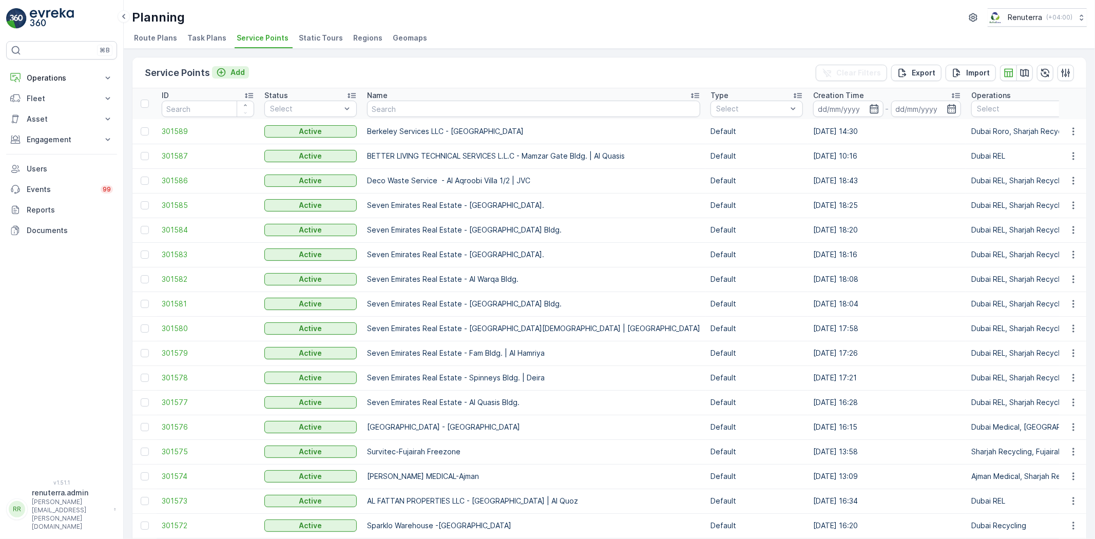
click at [242, 72] on p "Add" at bounding box center [238, 72] width 14 height 10
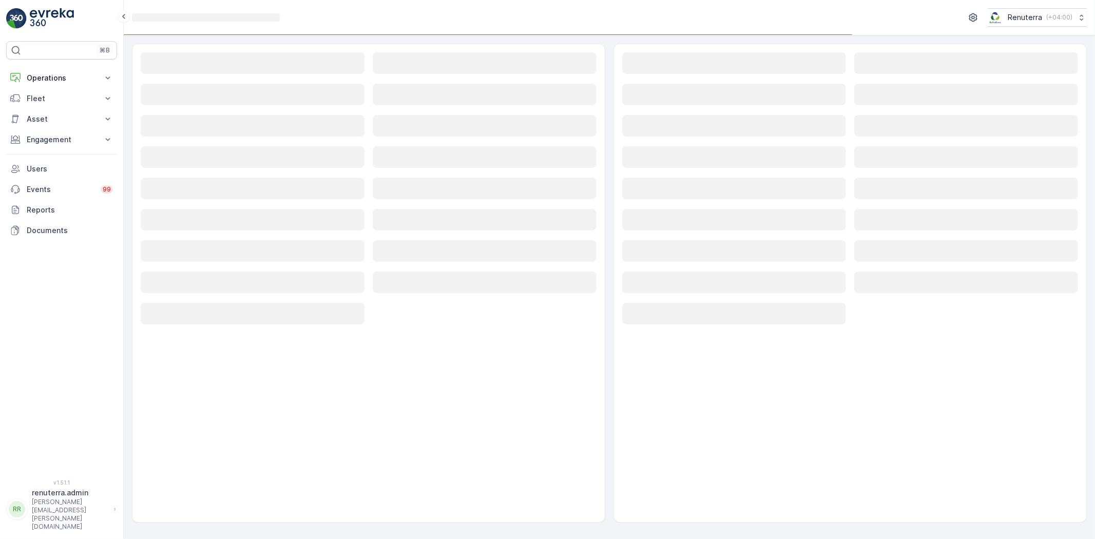
click at [240, 72] on rect at bounding box center [253, 63] width 224 height 22
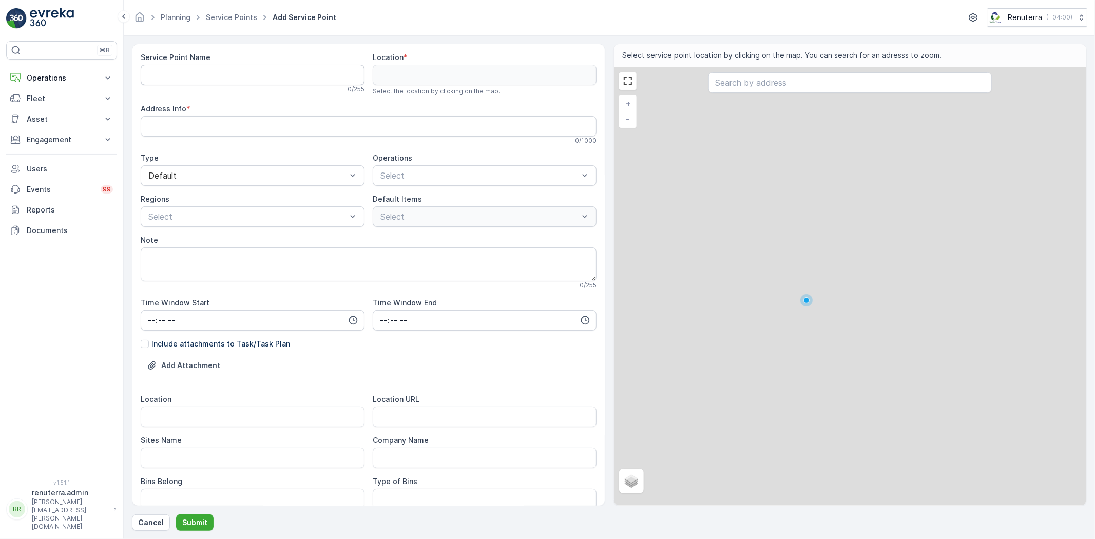
click at [230, 74] on Name "Service Point Name" at bounding box center [253, 75] width 224 height 21
paste Name "Veolia"
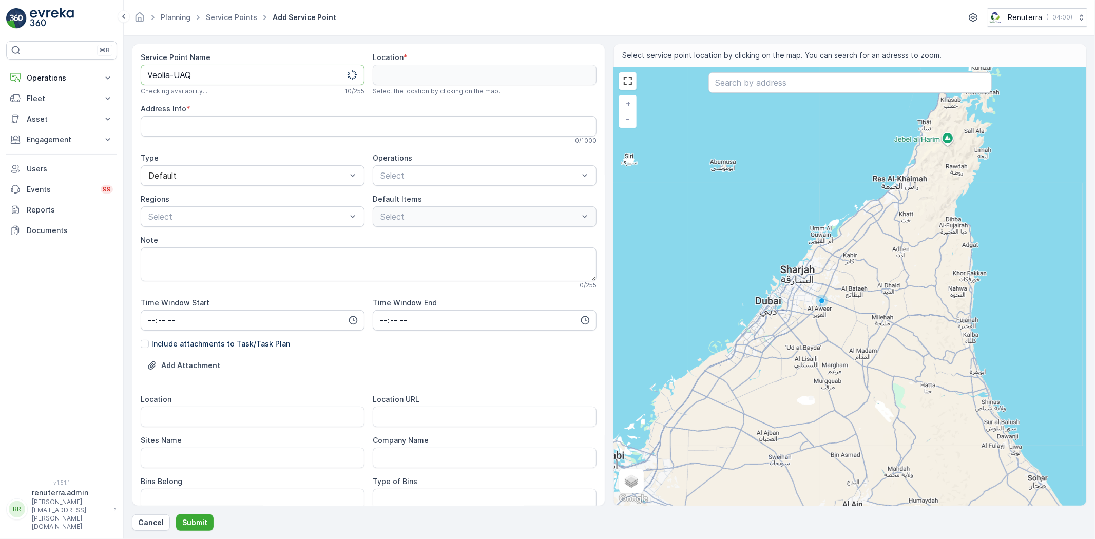
drag, startPoint x: 148, startPoint y: 69, endPoint x: 199, endPoint y: 96, distance: 57.9
click at [131, 66] on form "Service Point Name Veolia-UAQ Checking availability... 10 / 255 Location * Sele…" at bounding box center [610, 287] width 972 height 504
type Name "Veolia-UAQ"
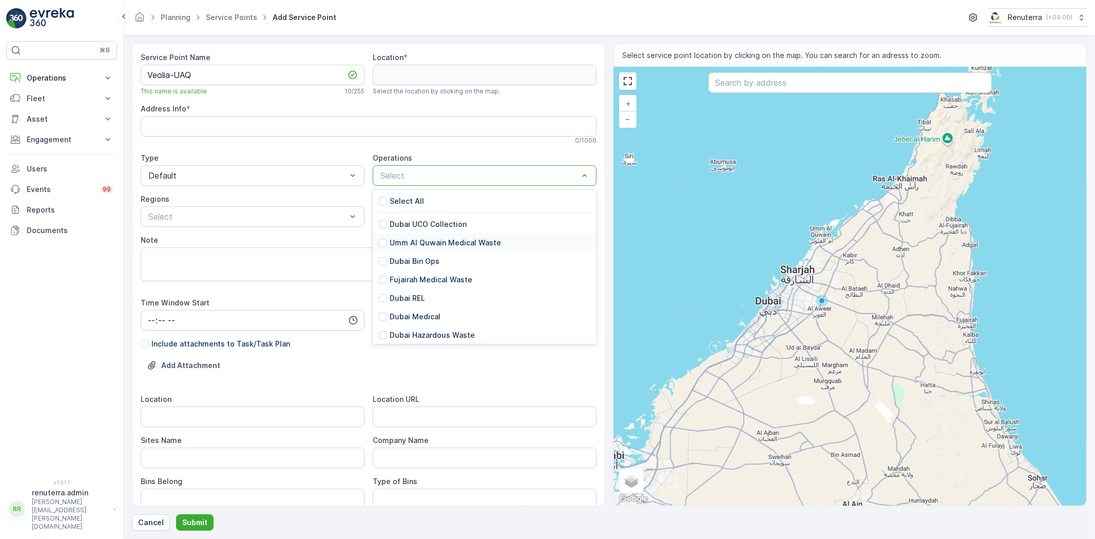
click at [438, 247] on p "Umm Al Quwain Medical Waste" at bounding box center [445, 243] width 111 height 10
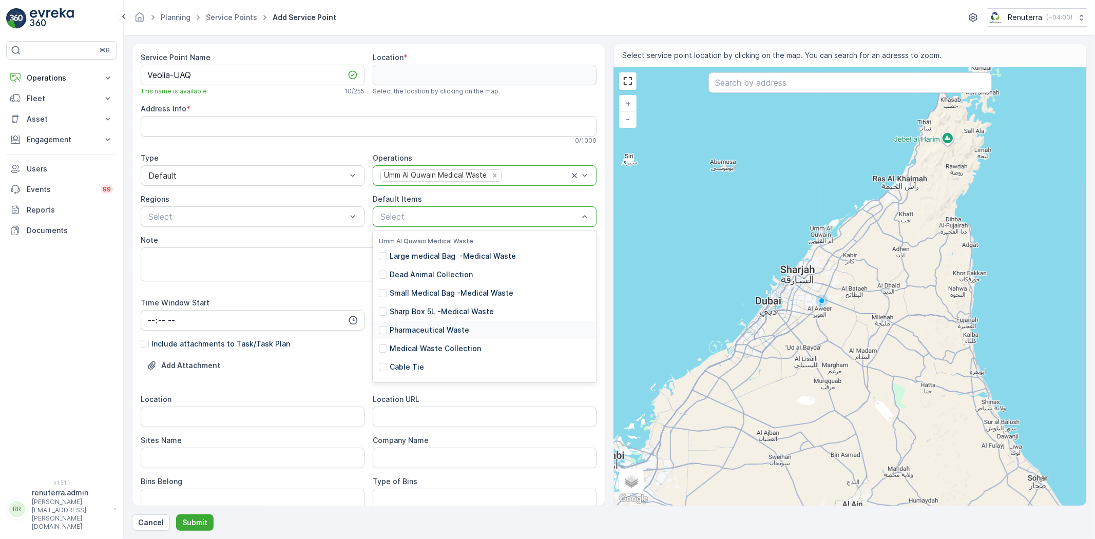
click at [428, 331] on p "Pharmaceutical Waste" at bounding box center [430, 330] width 80 height 10
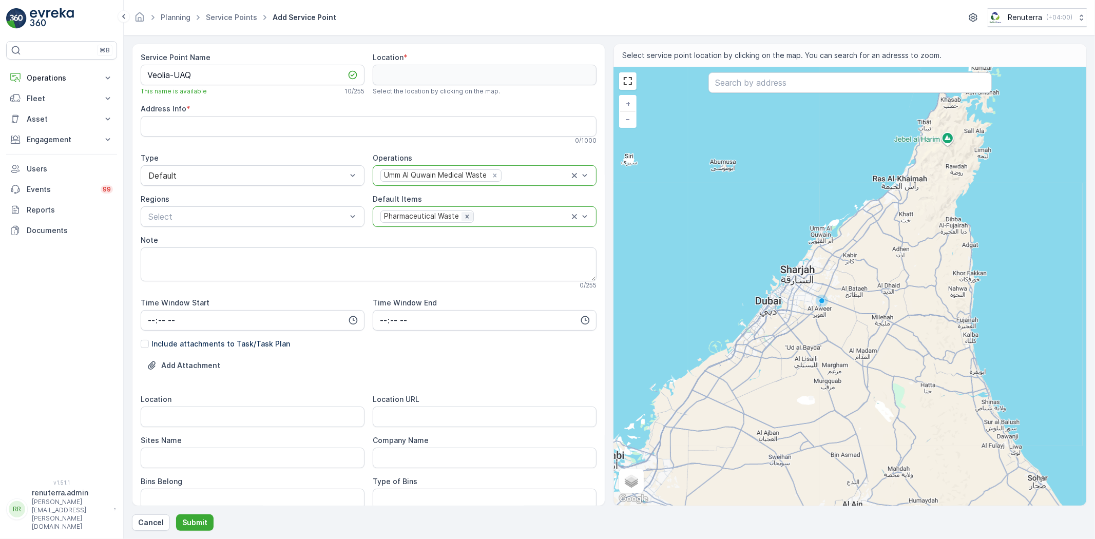
click at [462, 220] on div "Remove Pharmaceutical Waste" at bounding box center [467, 216] width 11 height 9
click at [459, 220] on div at bounding box center [480, 216] width 200 height 9
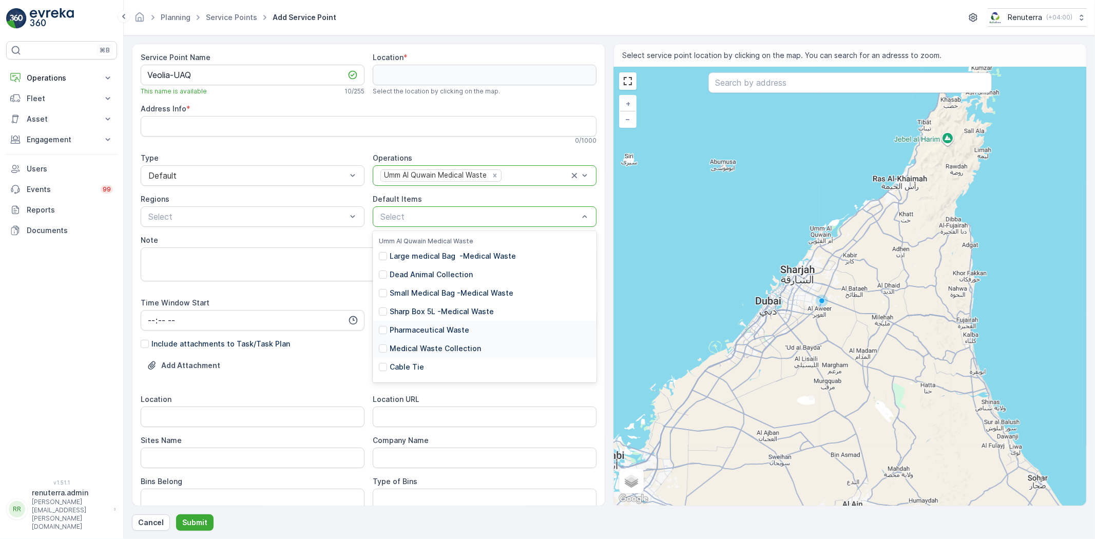
click at [438, 342] on div "Medical Waste Collection" at bounding box center [485, 348] width 224 height 18
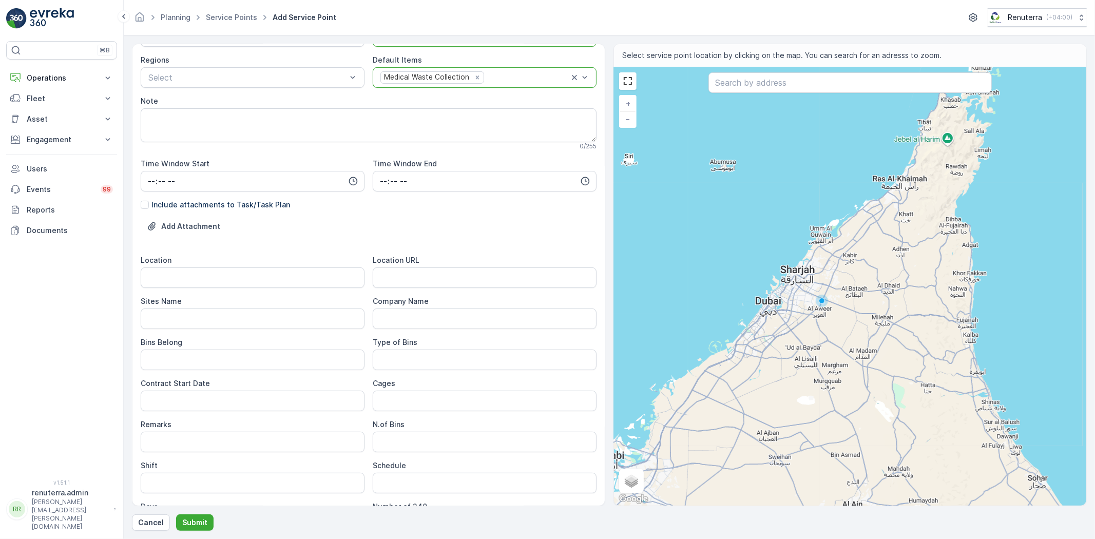
scroll to position [171, 0]
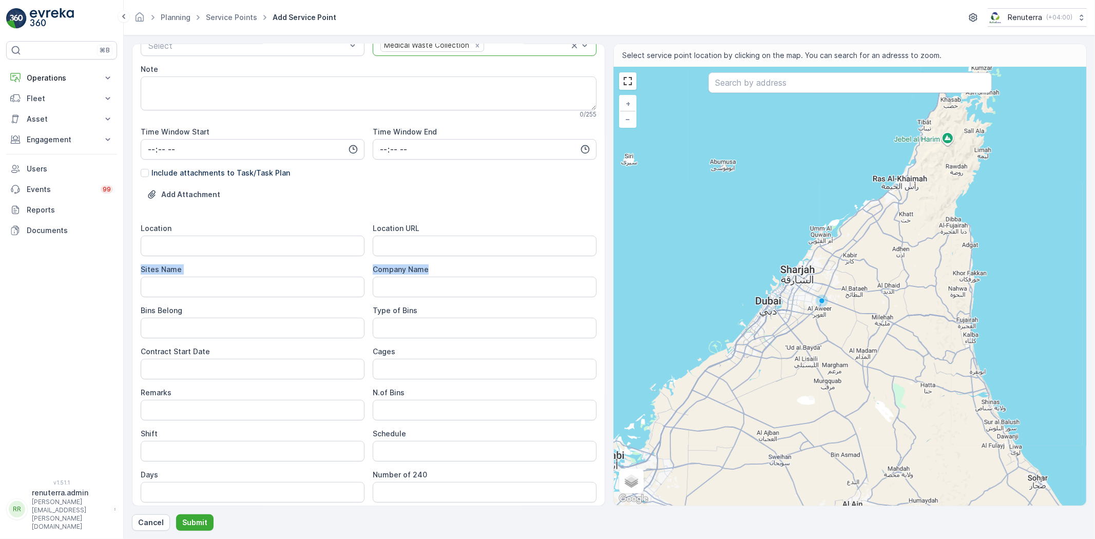
drag, startPoint x: 505, startPoint y: 262, endPoint x: 497, endPoint y: 252, distance: 12.4
click at [499, 254] on div "Location Location URL Sites Name Company Name Bins Belong Type of Bins Contract…" at bounding box center [369, 362] width 456 height 279
click at [490, 245] on URL "Location URL" at bounding box center [485, 246] width 224 height 21
click at [463, 255] on URL "Location URL" at bounding box center [485, 246] width 224 height 21
paste URL "https://maps.app.goo.gl/hjWR7Z64A1Si16kBA"
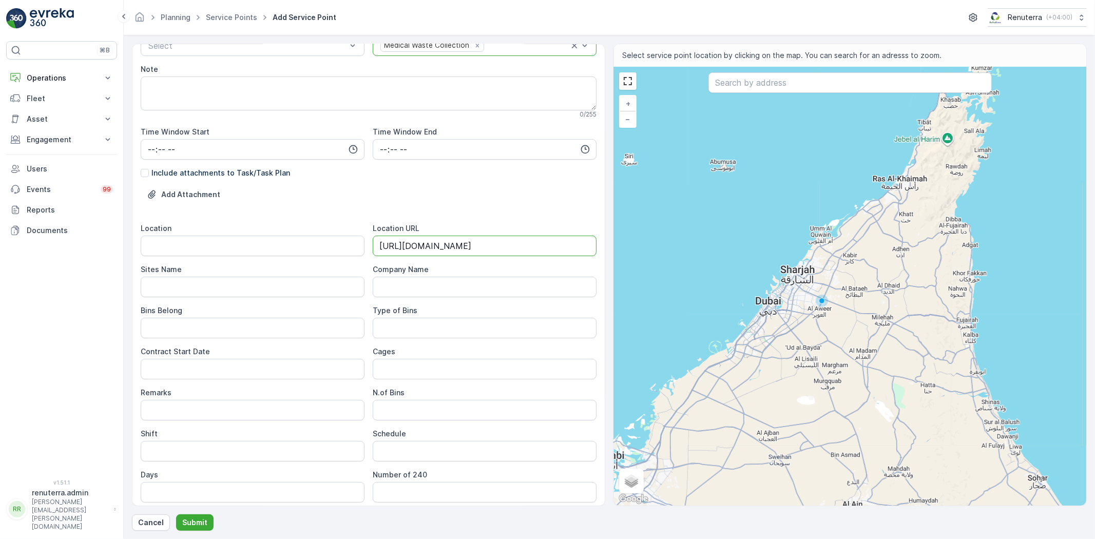
type URL "https://maps.app.goo.gl/hjWR7Z64A1Si16kBA"
click at [327, 242] on input "Location" at bounding box center [253, 246] width 224 height 21
drag, startPoint x: 222, startPoint y: 252, endPoint x: 127, endPoint y: 250, distance: 95.0
click at [124, 248] on form "Service Point Name Veolia-UAQ This name is available 10 / 255 Location * Select…" at bounding box center [610, 287] width 972 height 504
paste input "https://maps.app.goo.gl/hjWR7Z64A1Si16kBA"
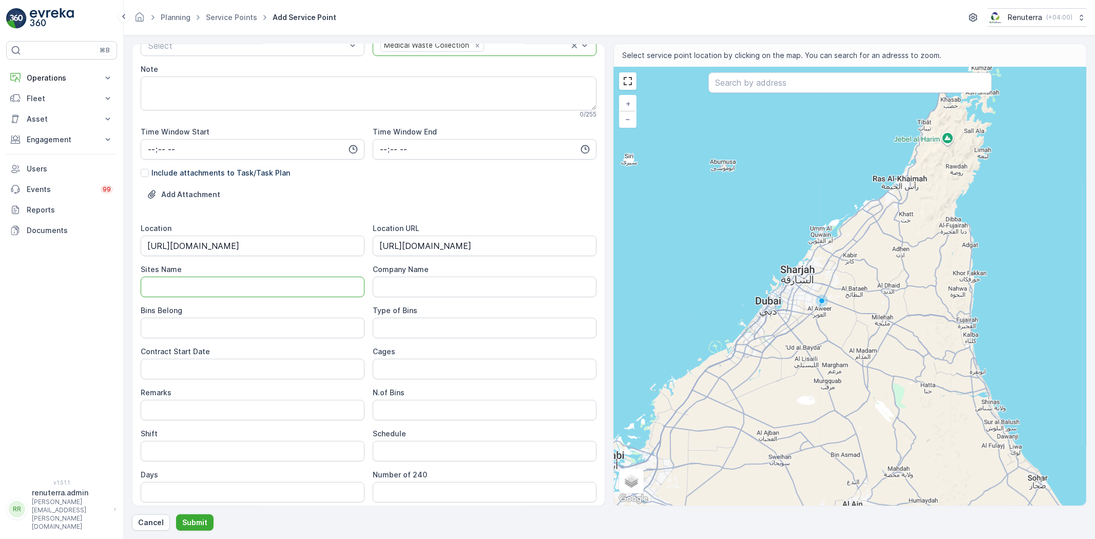
click at [162, 278] on Name "Sites Name" at bounding box center [253, 287] width 224 height 21
click at [207, 244] on input "UAQ" at bounding box center [253, 246] width 224 height 21
drag, startPoint x: 211, startPoint y: 249, endPoint x: 143, endPoint y: 253, distance: 67.9
click at [143, 253] on input "UAQ" at bounding box center [253, 246] width 224 height 21
type input "UAQ"
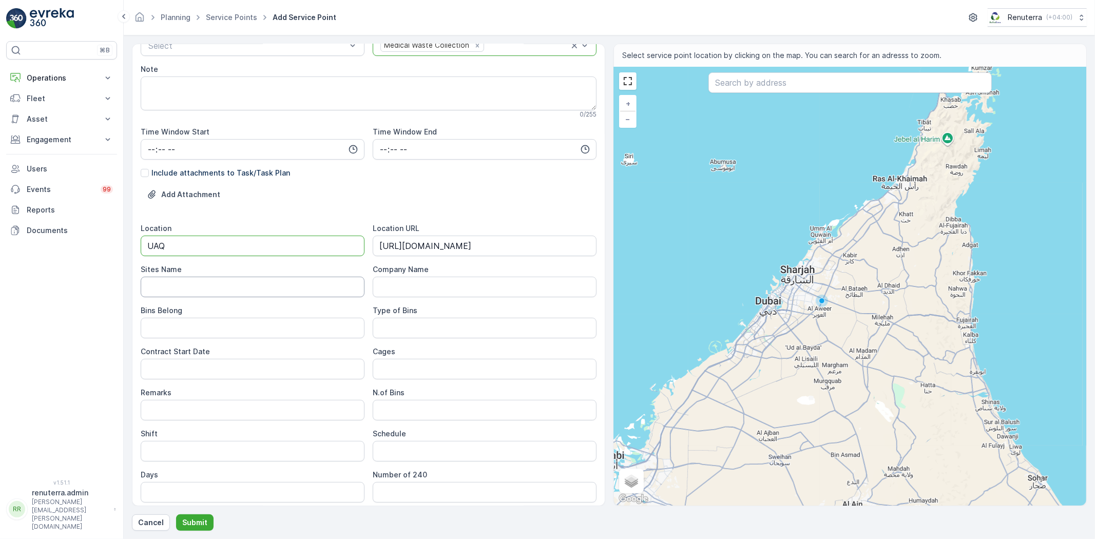
click at [190, 286] on Name "Sites Name" at bounding box center [253, 287] width 224 height 21
paste Name "UAQ"
type Name "UAQ"
drag, startPoint x: 187, startPoint y: 319, endPoint x: 178, endPoint y: 381, distance: 62.8
click at [187, 319] on Belong "Bins Belong" at bounding box center [253, 328] width 224 height 21
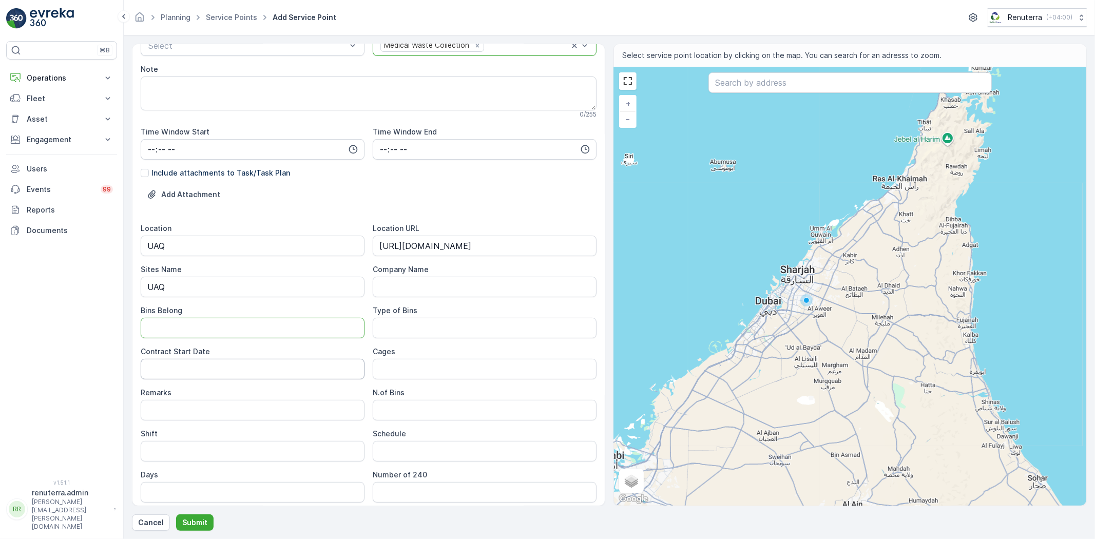
click at [157, 377] on Date "Contract Start Date" at bounding box center [253, 369] width 224 height 21
type Date "-"
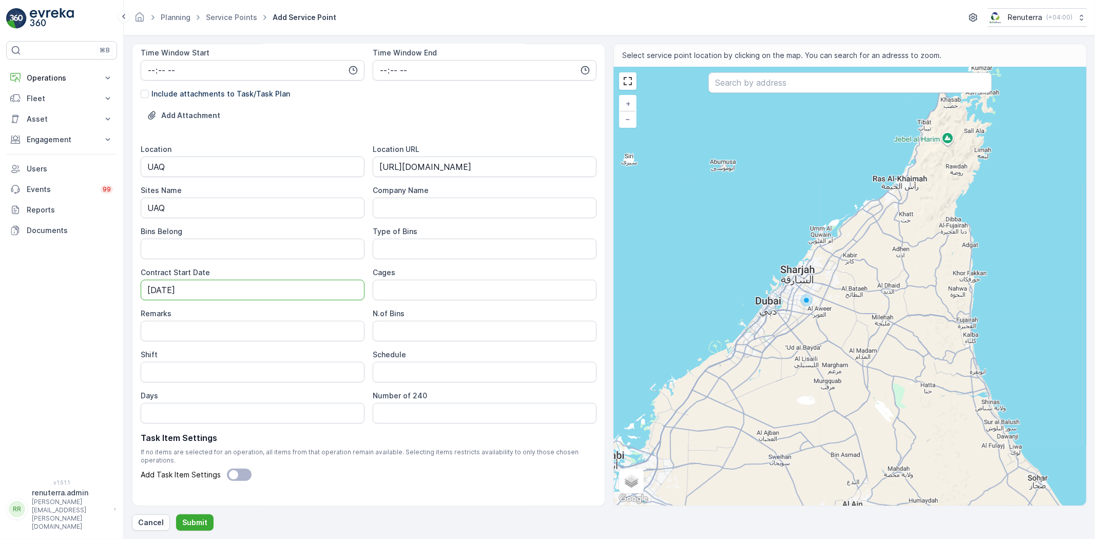
scroll to position [258, 0]
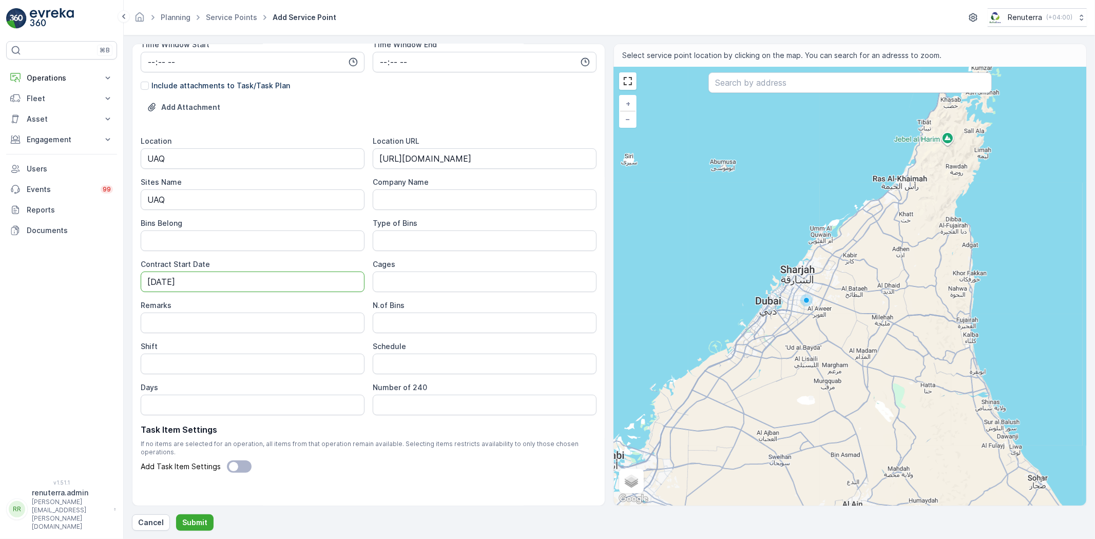
type Date "01-10-2025"
click at [198, 362] on input "Shift" at bounding box center [253, 364] width 224 height 21
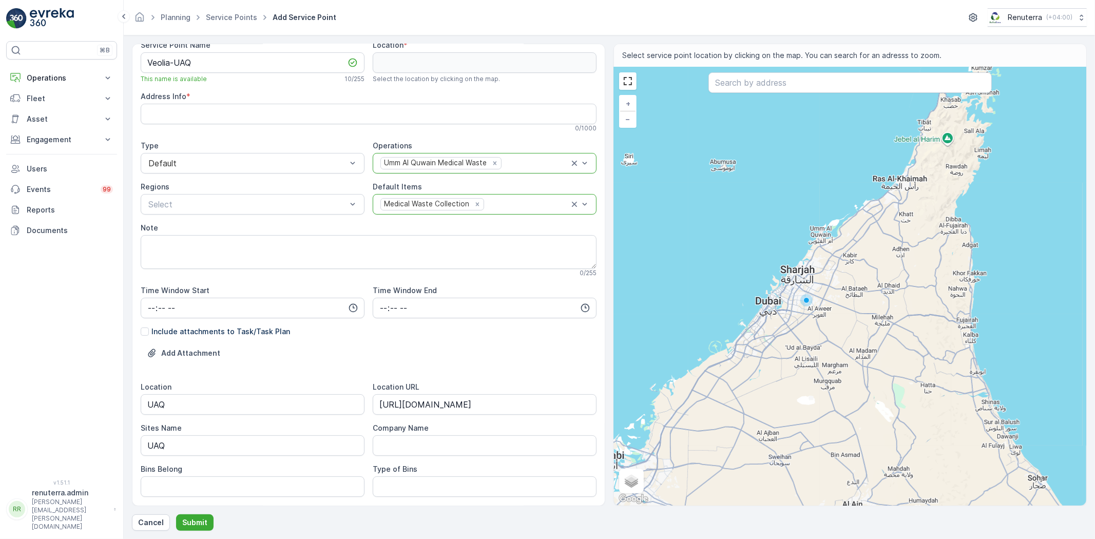
scroll to position [0, 0]
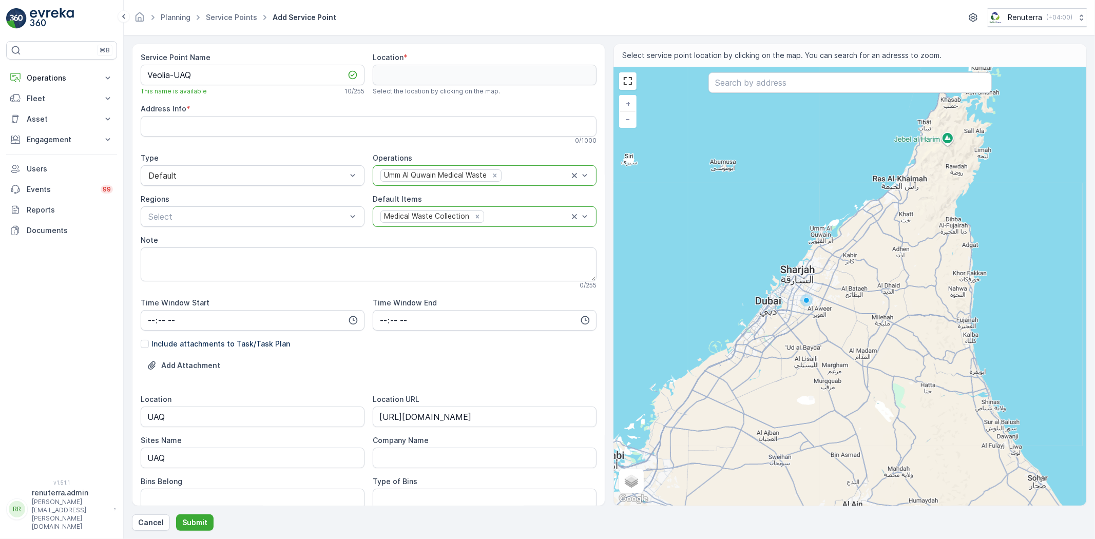
type input "Day shift"
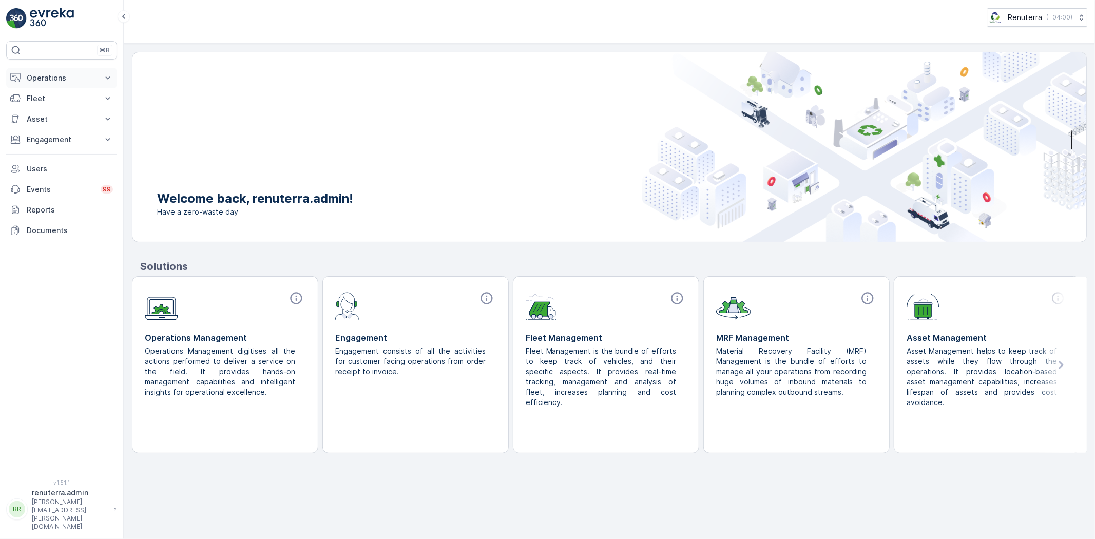
click at [79, 74] on p "Operations" at bounding box center [62, 78] width 70 height 10
click at [49, 110] on p "Planning" at bounding box center [40, 110] width 29 height 10
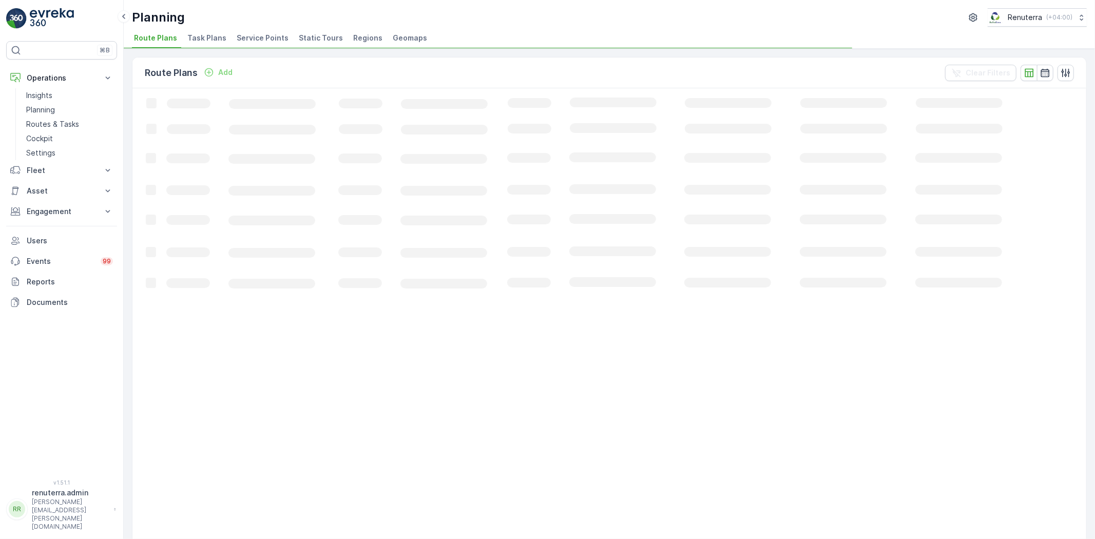
click at [270, 33] on span "Service Points" at bounding box center [263, 38] width 52 height 10
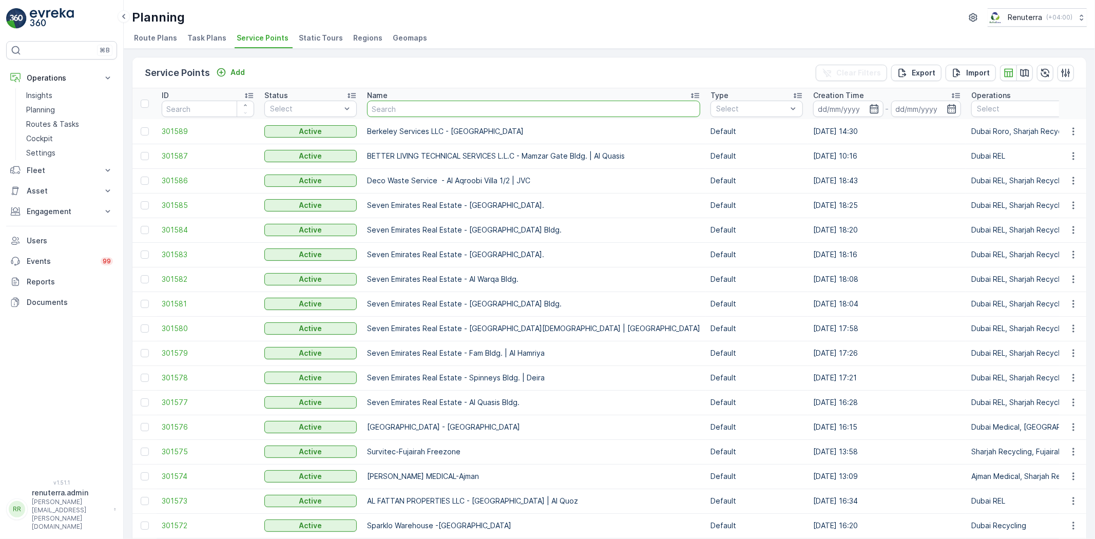
click at [394, 104] on input "text" at bounding box center [533, 109] width 333 height 16
type input "hussain gaer"
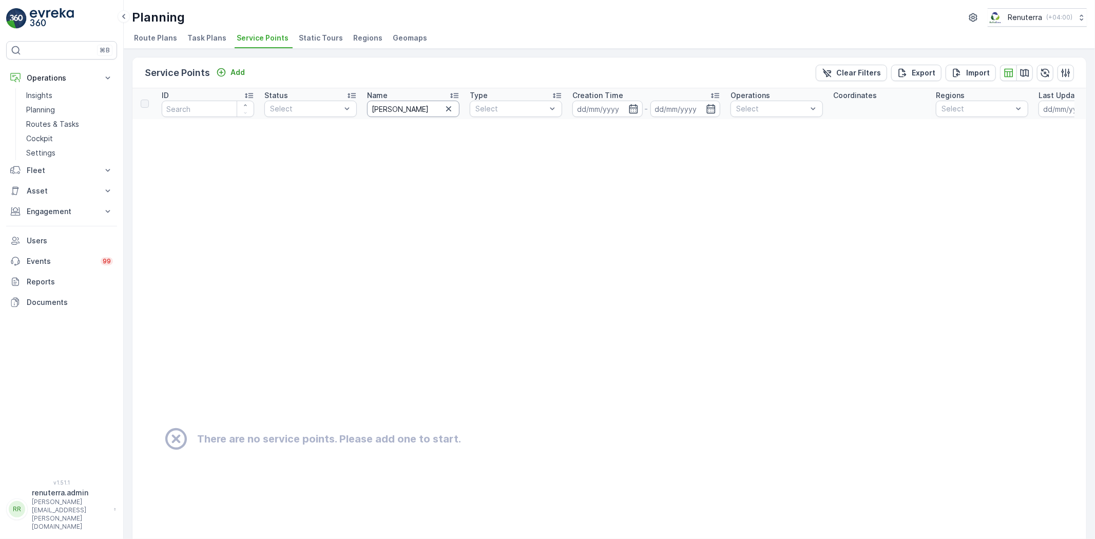
click at [434, 110] on input "hussain gaer" at bounding box center [413, 109] width 92 height 16
type input "hussain gar"
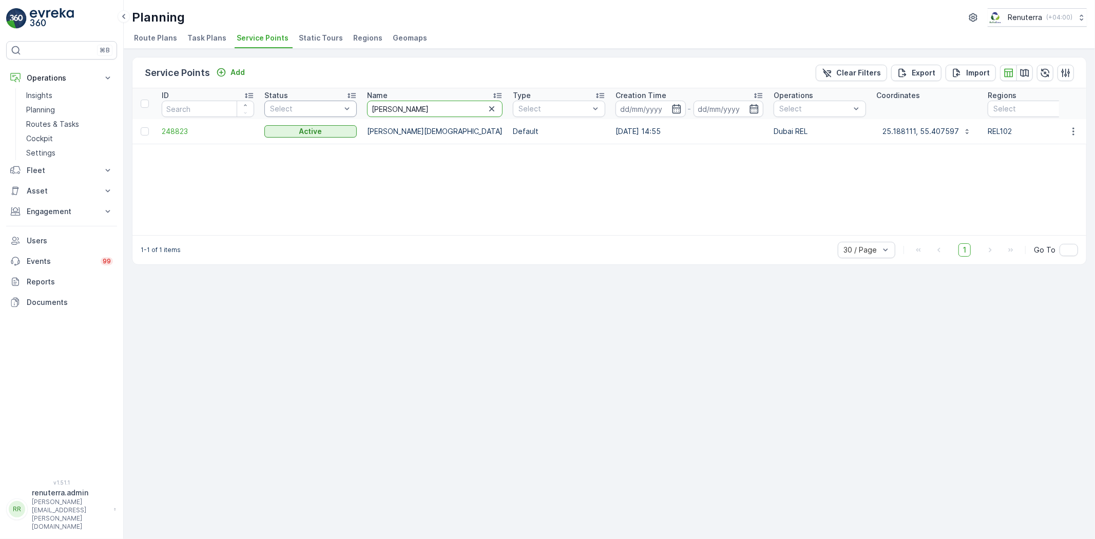
drag, startPoint x: 404, startPoint y: 103, endPoint x: 335, endPoint y: 113, distance: 69.6
type input "h"
type input "gargas"
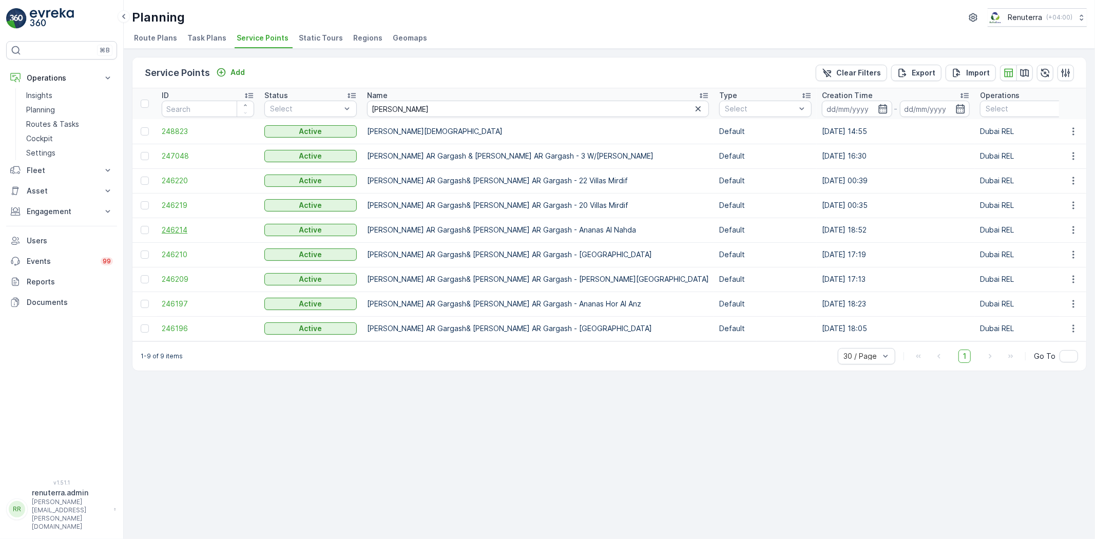
click at [191, 230] on span "246214" at bounding box center [208, 230] width 92 height 10
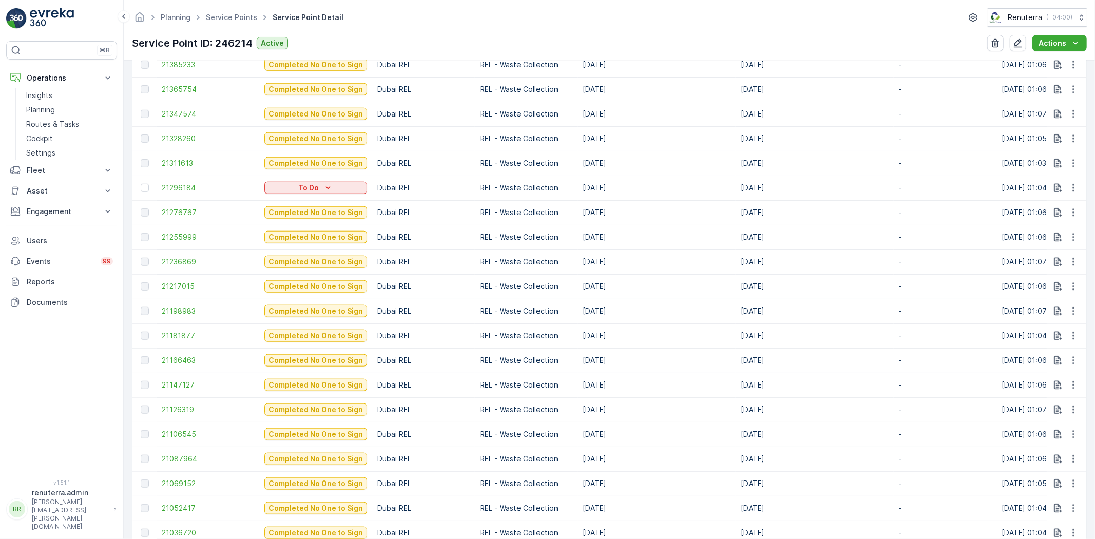
scroll to position [880, 0]
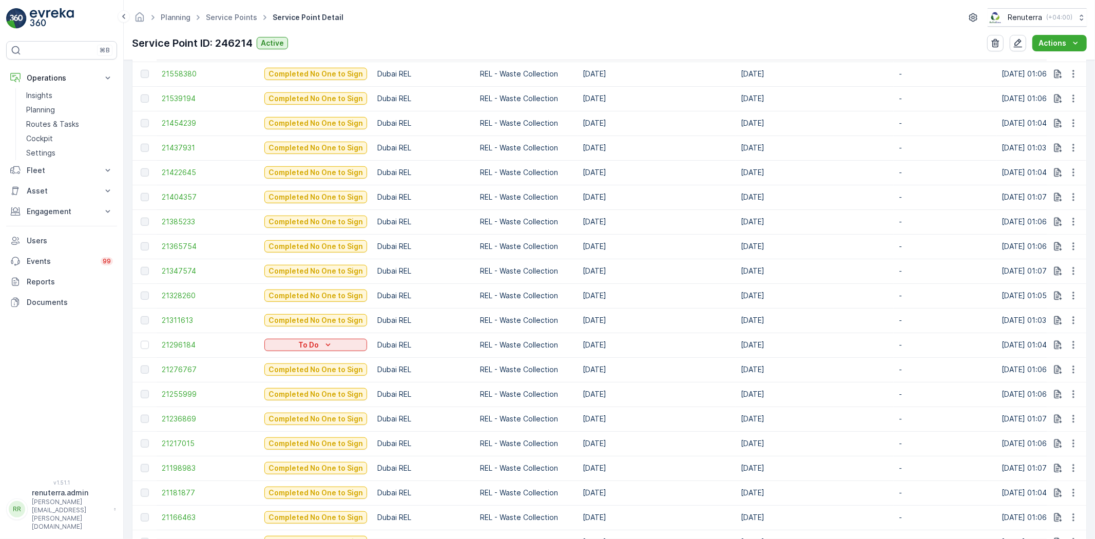
click at [149, 344] on div at bounding box center [146, 345] width 11 height 8
click at [141, 341] on input "checkbox" at bounding box center [141, 341] width 0 height 0
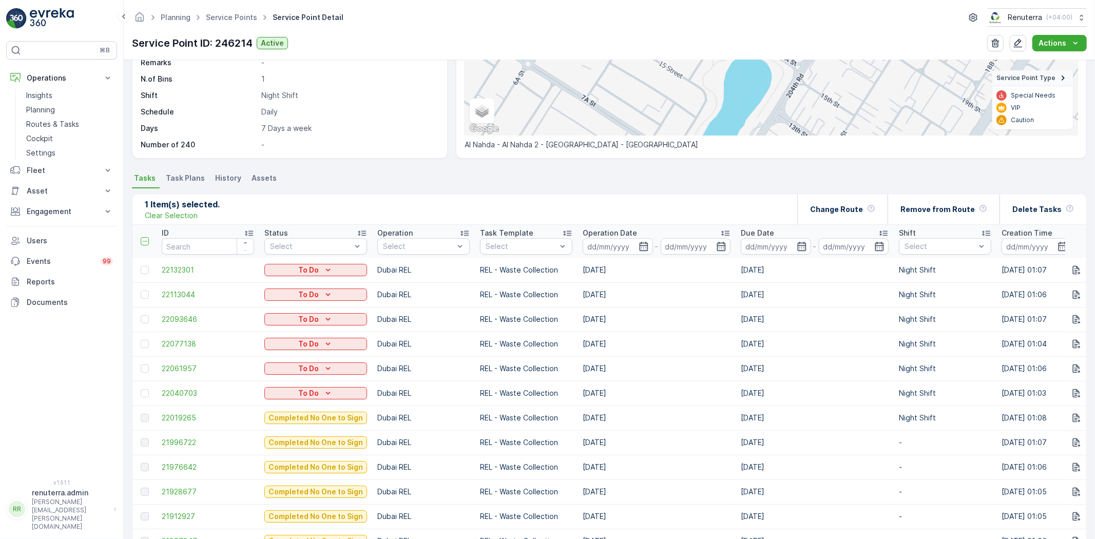
scroll to position [139, 0]
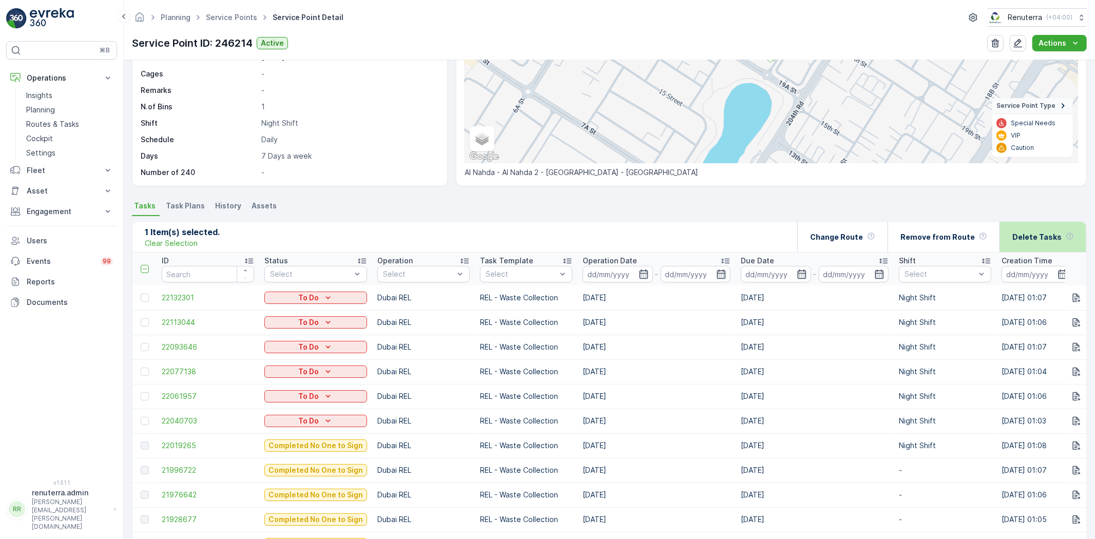
click at [1023, 245] on div "Delete Tasks" at bounding box center [1044, 237] width 62 height 30
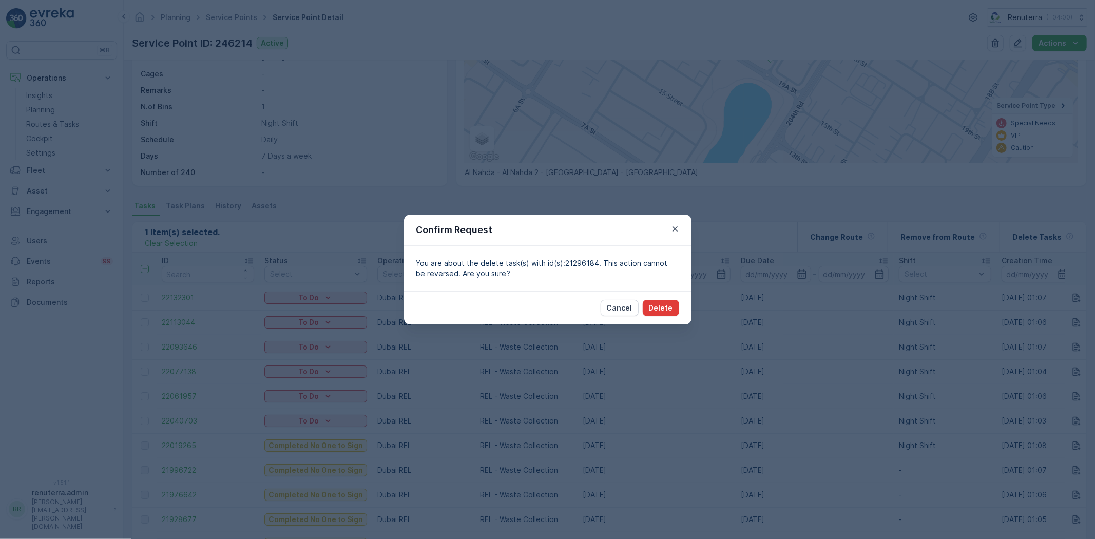
click at [662, 304] on p "Delete" at bounding box center [661, 308] width 24 height 10
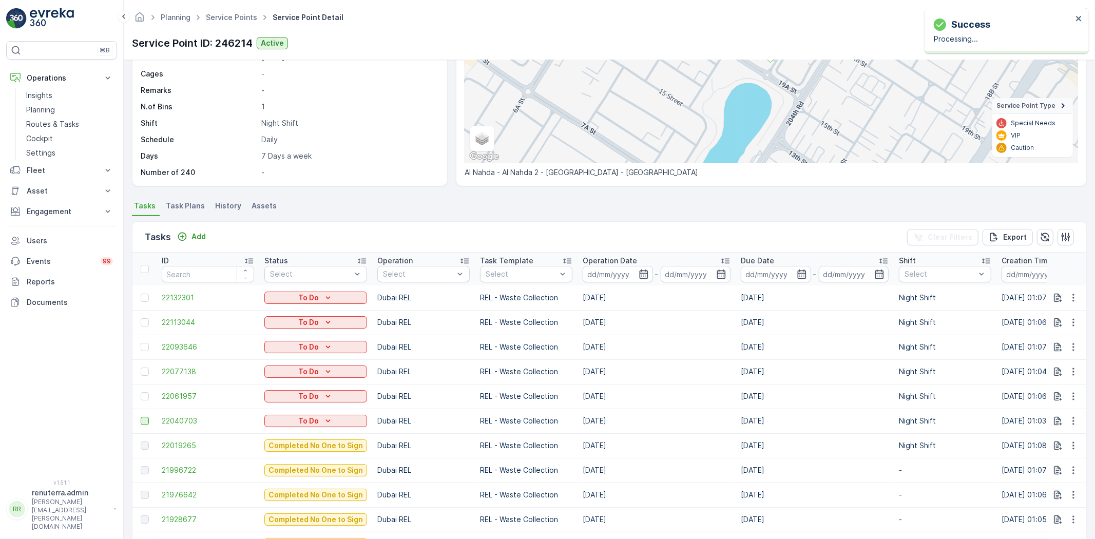
click at [144, 420] on div at bounding box center [145, 421] width 8 height 8
click at [141, 417] on input "checkbox" at bounding box center [141, 417] width 0 height 0
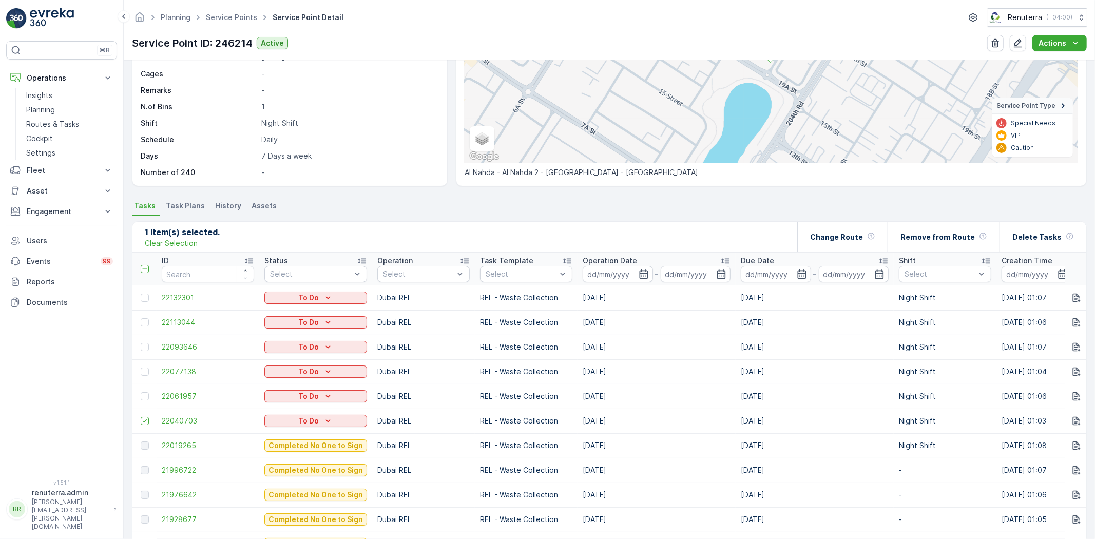
click at [193, 207] on span "Task Plans" at bounding box center [185, 206] width 39 height 10
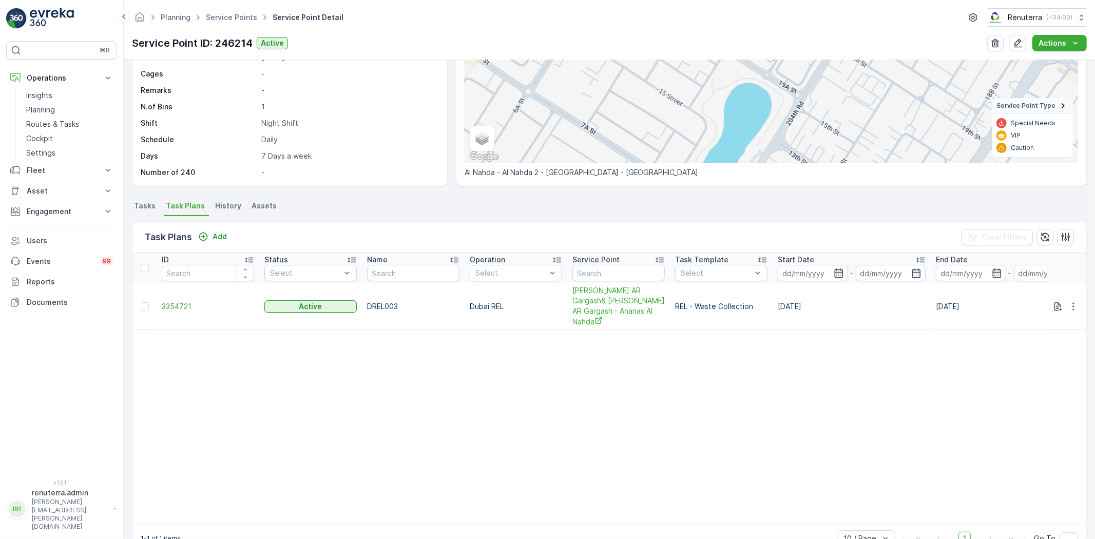
scroll to position [139, 0]
click at [140, 299] on td at bounding box center [145, 307] width 24 height 46
click at [143, 303] on div at bounding box center [145, 307] width 8 height 8
click at [141, 303] on input "checkbox" at bounding box center [141, 303] width 0 height 0
click at [1056, 242] on div "Delete Task Plans" at bounding box center [1035, 237] width 80 height 30
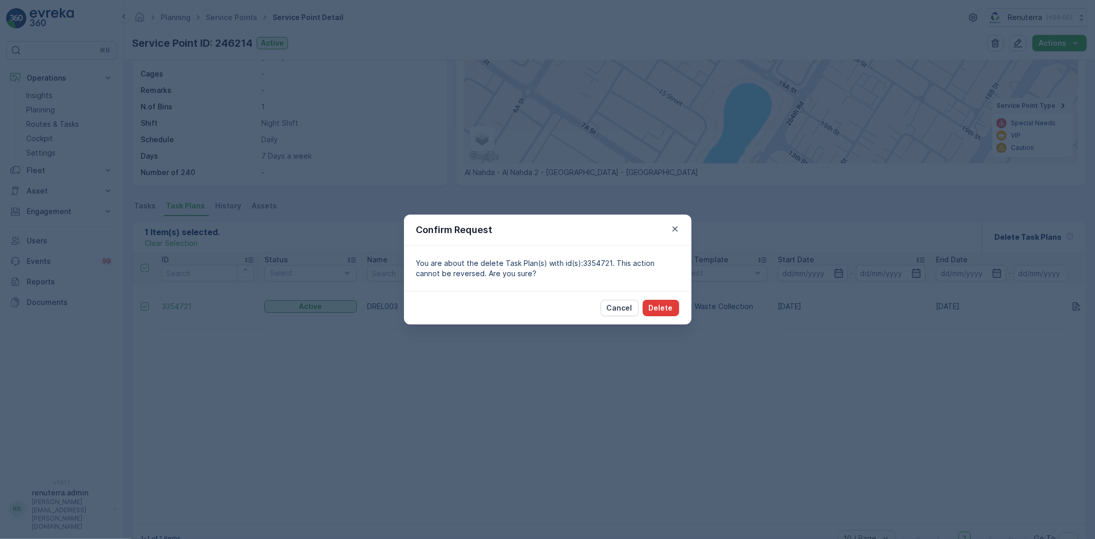
click at [671, 305] on p "Delete" at bounding box center [661, 308] width 24 height 10
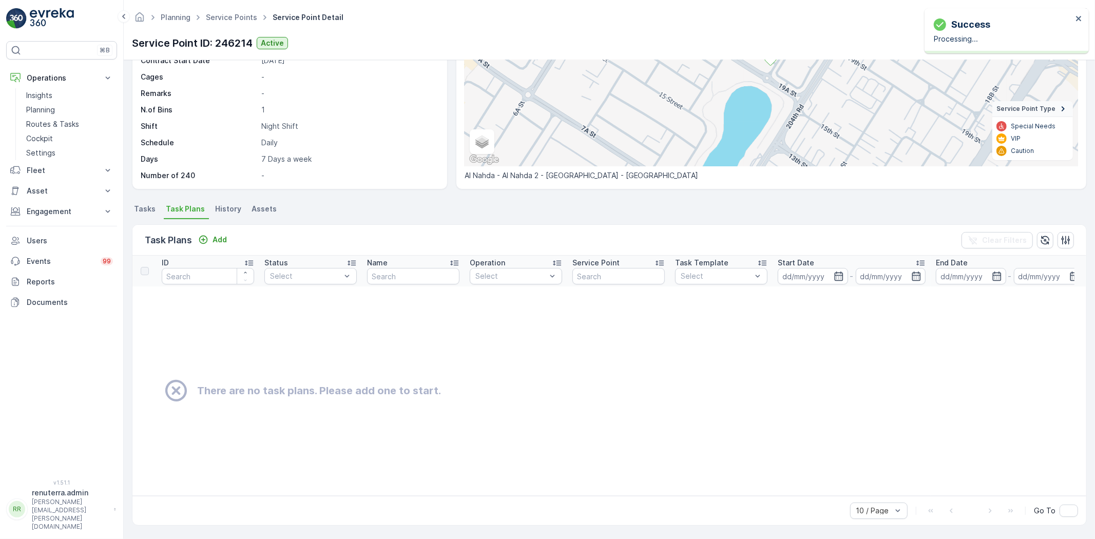
click at [151, 205] on span "Tasks" at bounding box center [145, 209] width 22 height 10
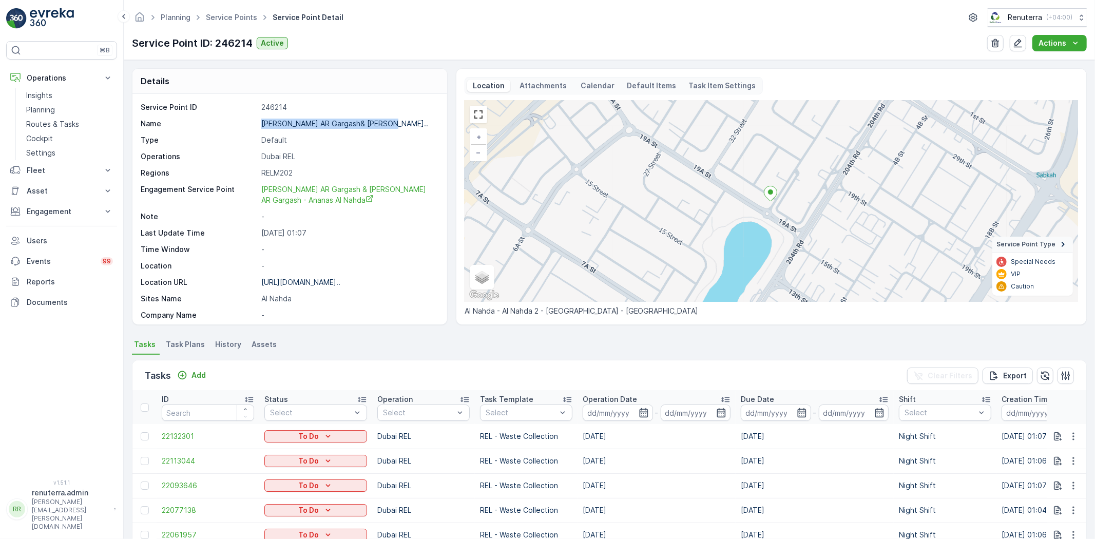
drag, startPoint x: 250, startPoint y: 118, endPoint x: 376, endPoint y: 129, distance: 126.3
click at [382, 124] on div "Service Point ID 246214 Name Mr.Hussain AR Gargash& Nabil A... Type Default Ope…" at bounding box center [289, 293] width 296 height 383
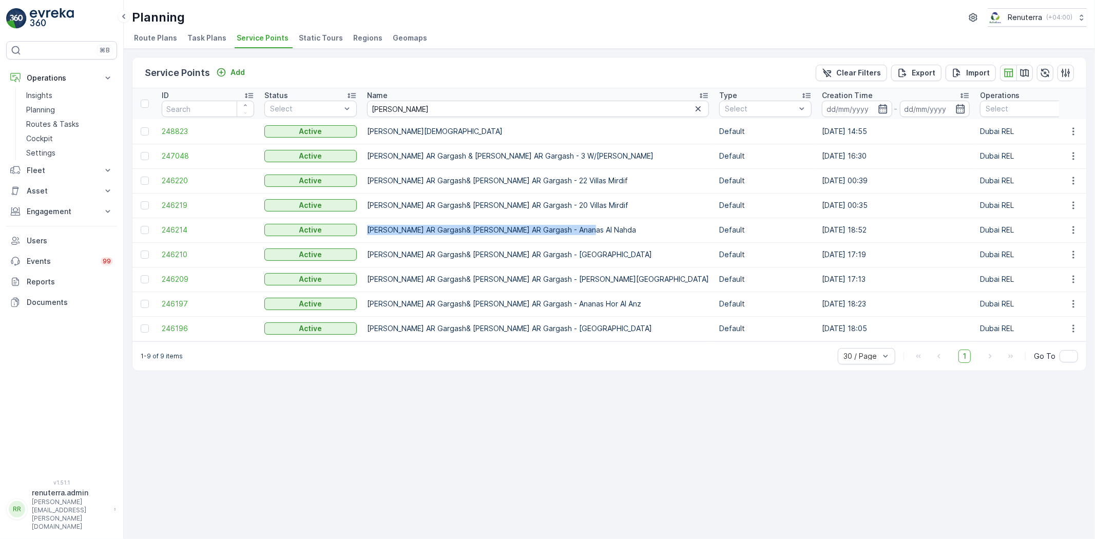
drag, startPoint x: 368, startPoint y: 229, endPoint x: 582, endPoint y: 232, distance: 214.2
click at [580, 232] on p "Mr.Hussain AR Gargash& Nabil AR Gargash - Ananas Al Nahda" at bounding box center [538, 230] width 342 height 10
copy p "Mr.Hussain AR Gargash& Nabil AR Gargash - Ananas Al Nahda"
drag, startPoint x: 398, startPoint y: 99, endPoint x: 355, endPoint y: 104, distance: 42.5
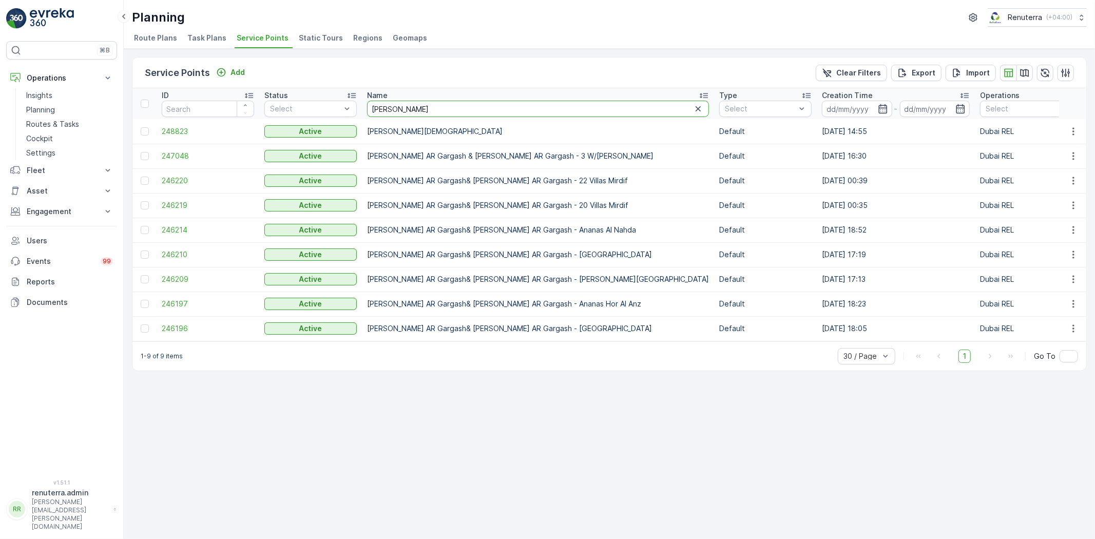
drag, startPoint x: 383, startPoint y: 103, endPoint x: 362, endPoint y: 102, distance: 21.1
click at [362, 102] on th "Name gargas" at bounding box center [538, 103] width 352 height 31
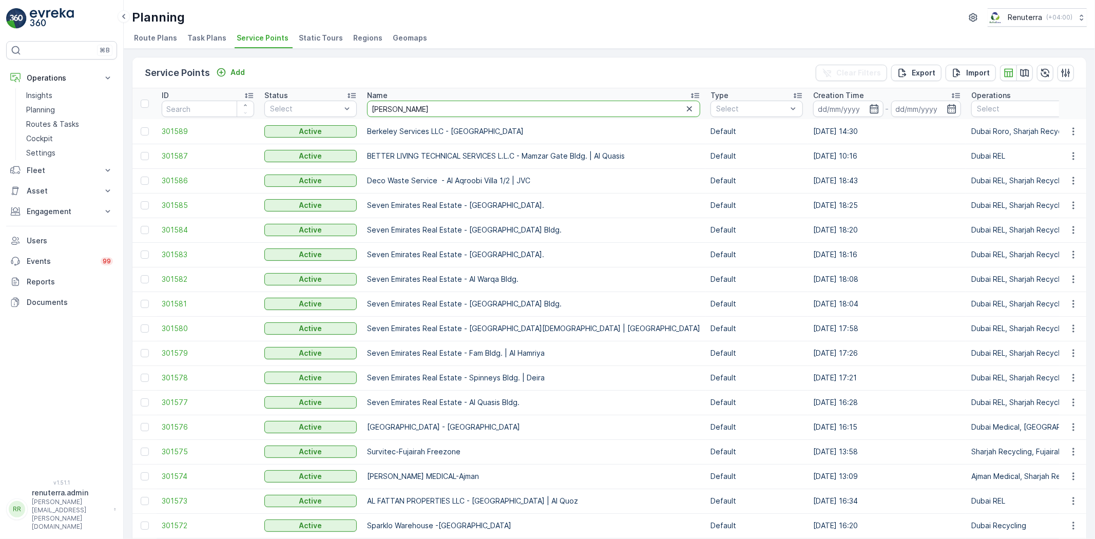
type input "Anna"
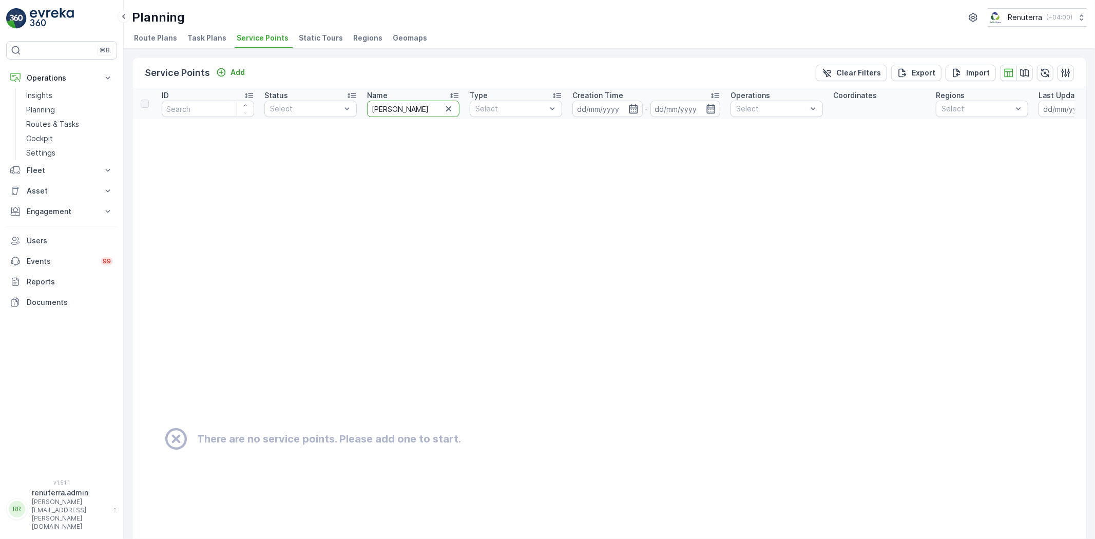
drag, startPoint x: 387, startPoint y: 101, endPoint x: 361, endPoint y: 102, distance: 26.2
type input "G"
type input "garg"
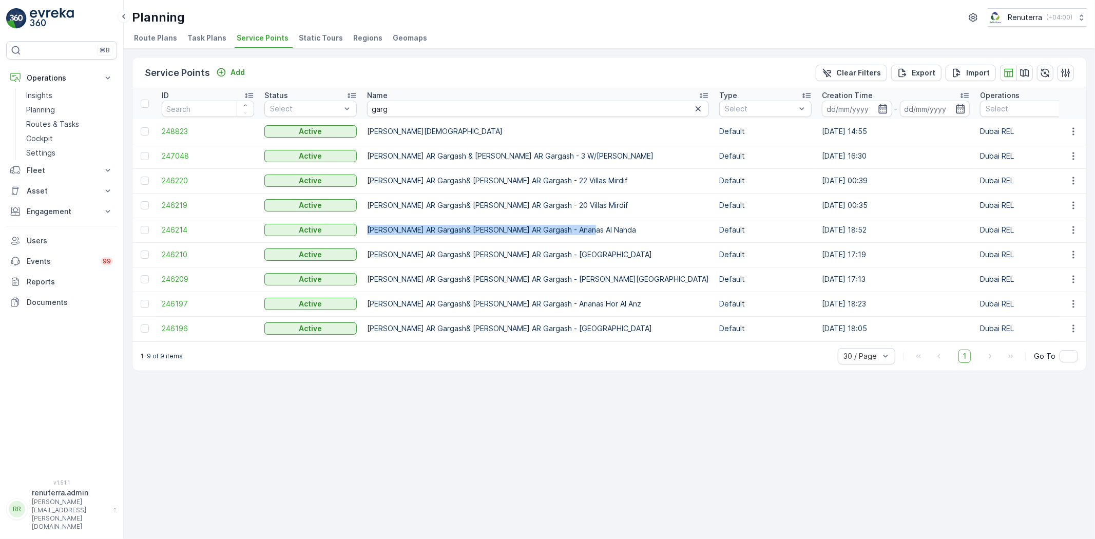
copy p "Mr.Hussain AR Gargash& Nabil AR Gargash - Ananas Al Nahda"
drag, startPoint x: 363, startPoint y: 229, endPoint x: 585, endPoint y: 229, distance: 222.4
click at [586, 227] on td "Mr.Hussain AR Gargash& Nabil AR Gargash - Ananas Al Nahda" at bounding box center [538, 230] width 352 height 25
drag, startPoint x: 378, startPoint y: 101, endPoint x: 347, endPoint y: 110, distance: 32.7
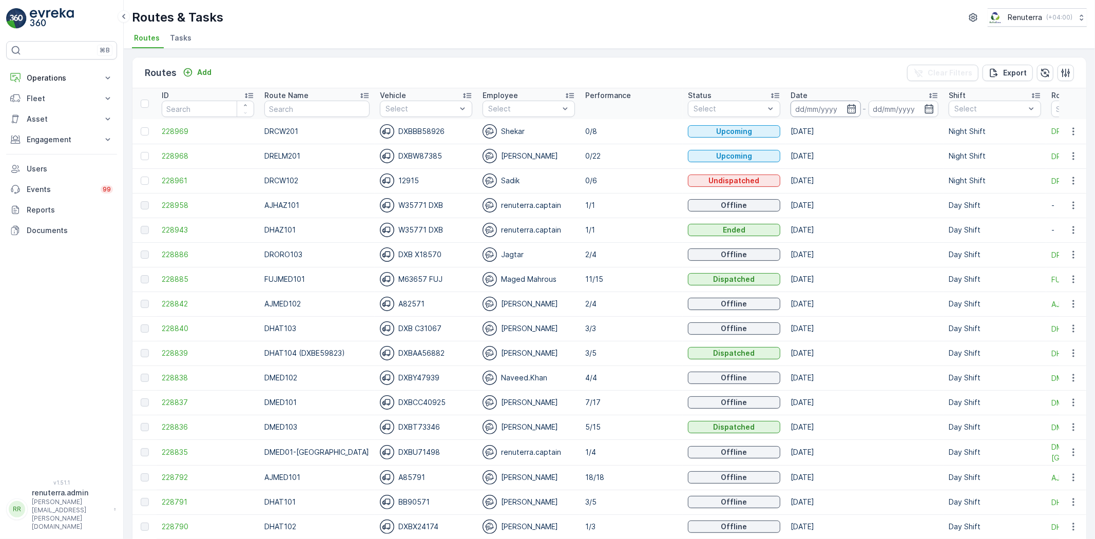
click at [791, 113] on input at bounding box center [826, 109] width 70 height 16
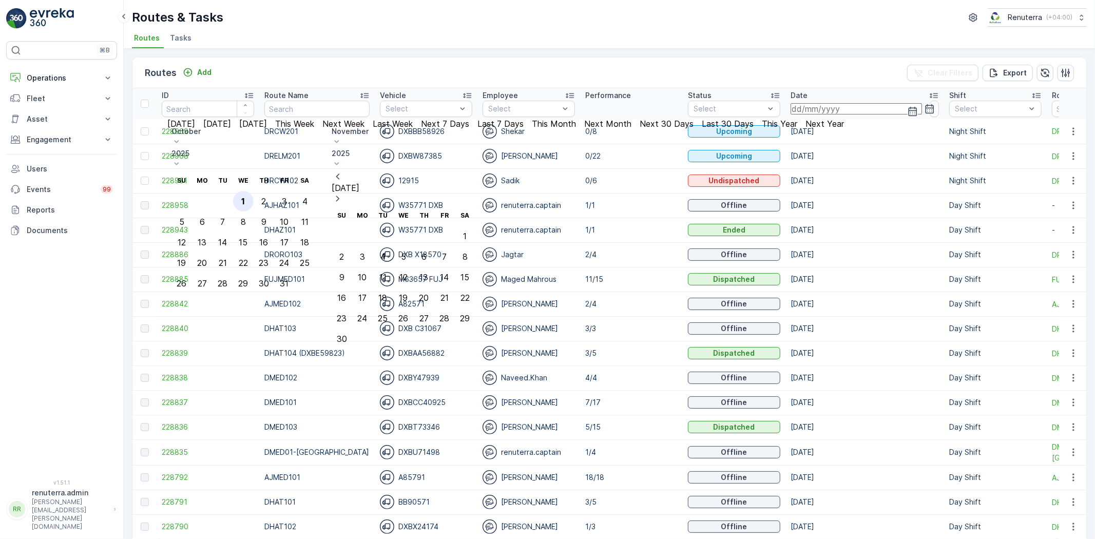
click at [245, 197] on div "1" at bounding box center [243, 201] width 4 height 9
type input "[DATE]"
click at [245, 197] on div "1" at bounding box center [243, 201] width 4 height 9
type input "[DATE]"
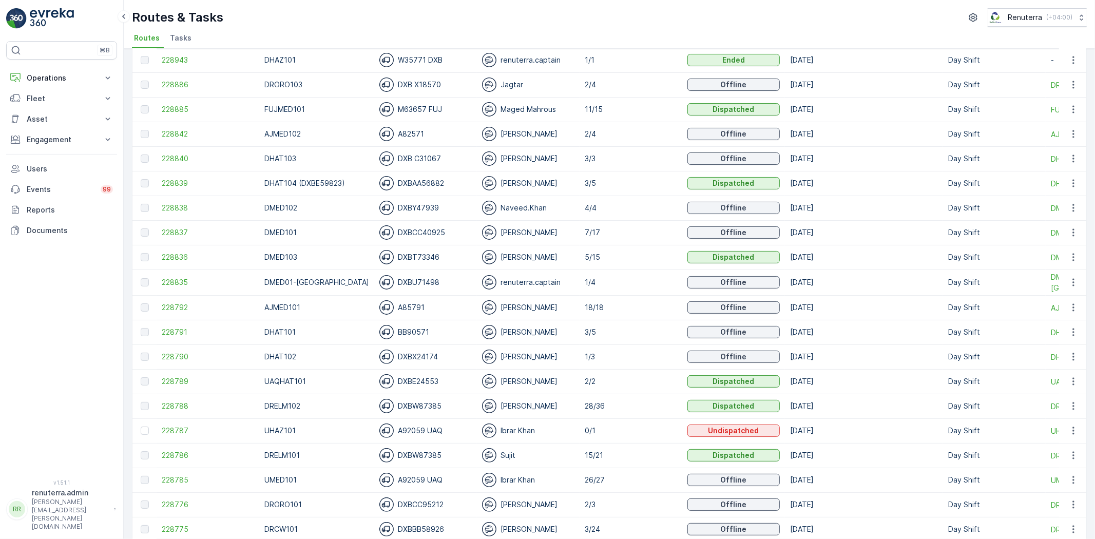
scroll to position [171, 0]
click at [447, 253] on div "DXBT73346" at bounding box center [426, 256] width 92 height 14
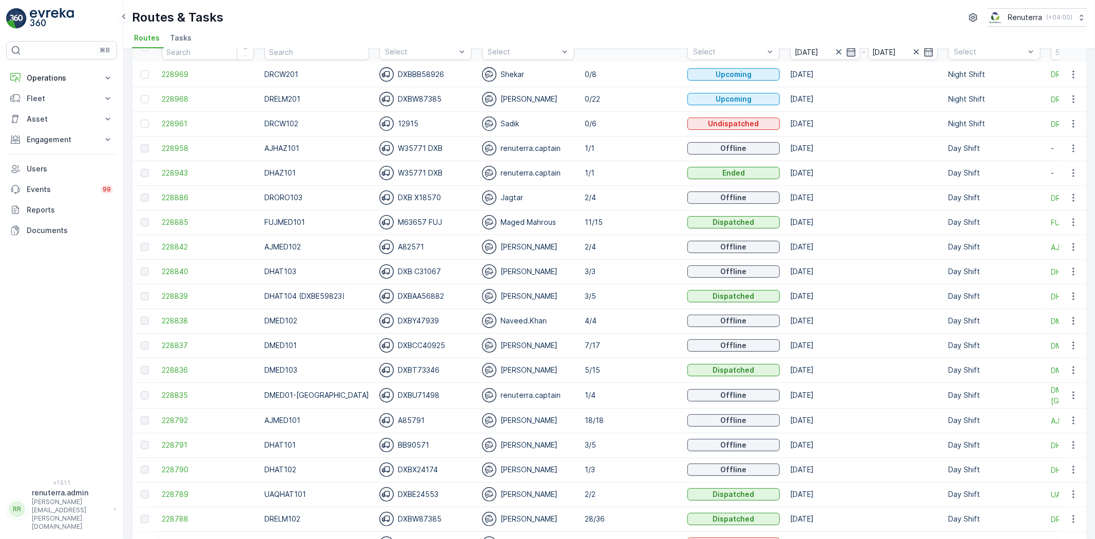
scroll to position [0, 0]
